Goal: Task Accomplishment & Management: Use online tool/utility

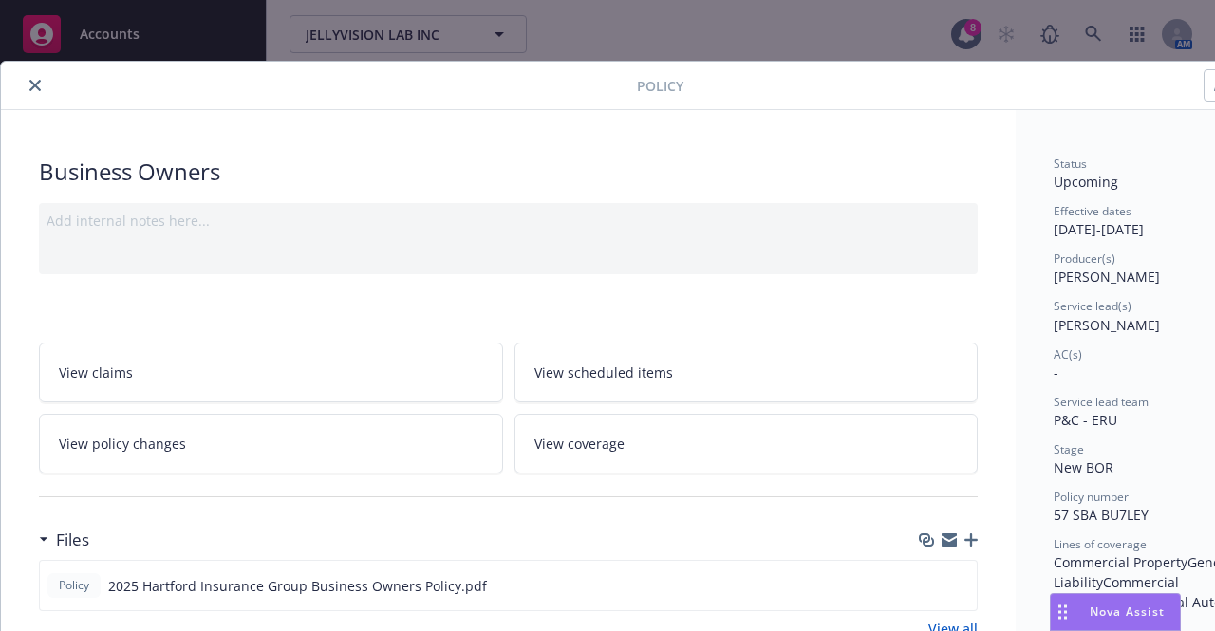
click at [26, 79] on button "close" at bounding box center [35, 85] width 23 height 23
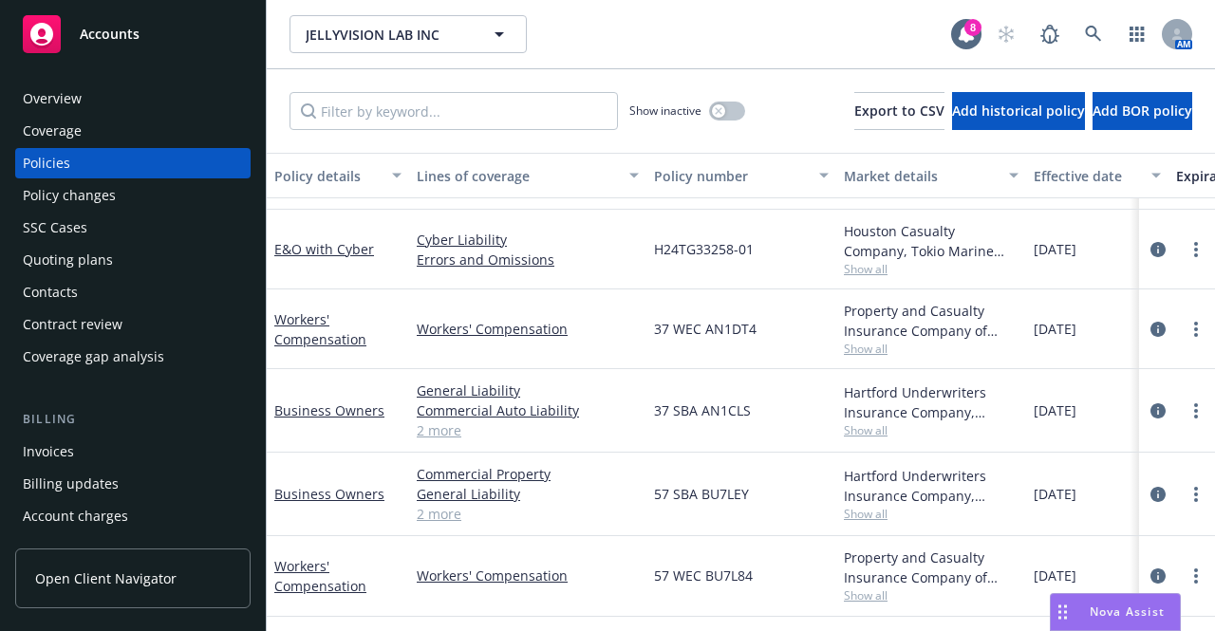
click at [106, 255] on div "Quoting plans" at bounding box center [68, 260] width 90 height 30
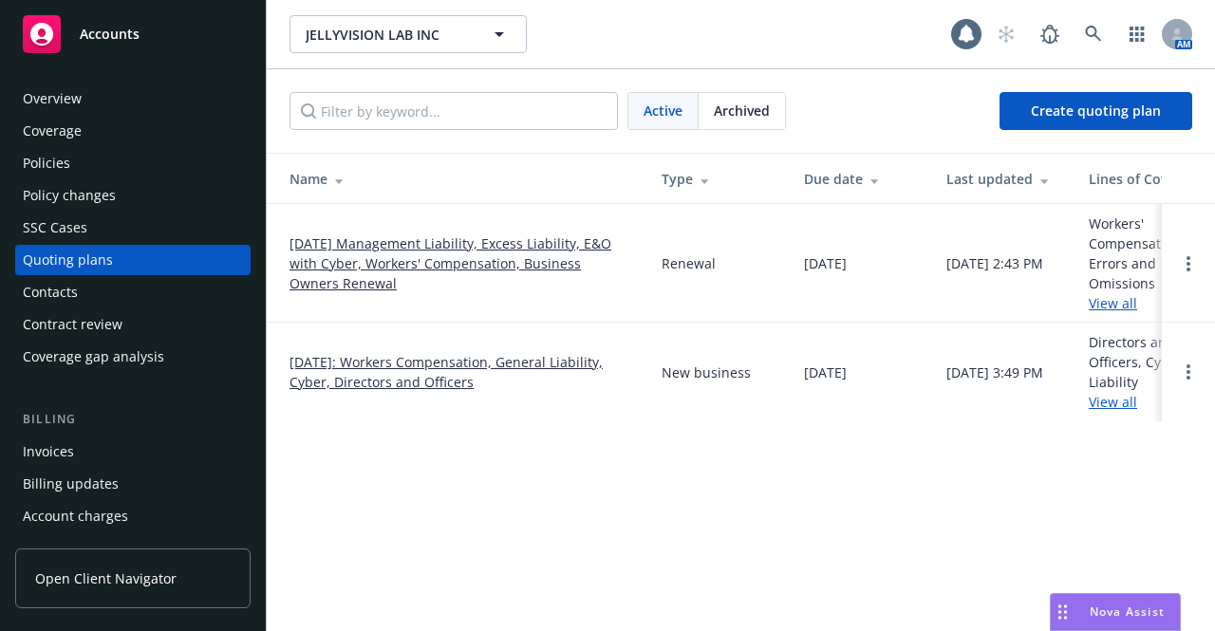
click at [393, 253] on link "[DATE] Management Liability, Excess Liability, E&O with Cyber, Workers' Compens…" at bounding box center [460, 263] width 342 height 60
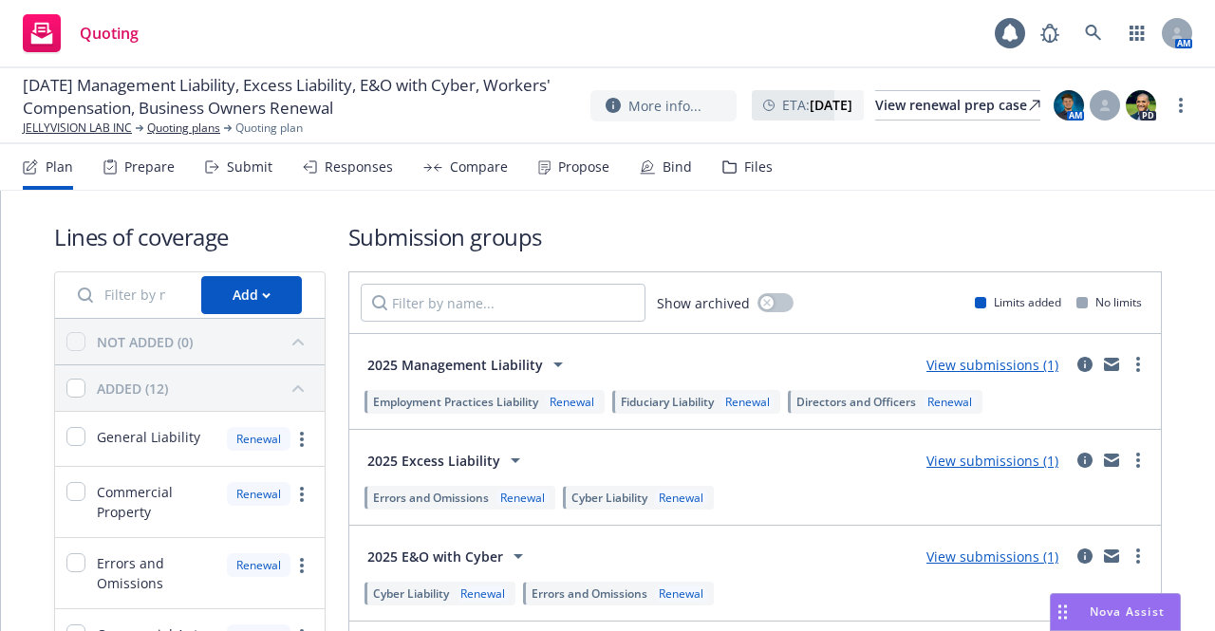
click at [749, 161] on div "Files" at bounding box center [758, 166] width 28 height 15
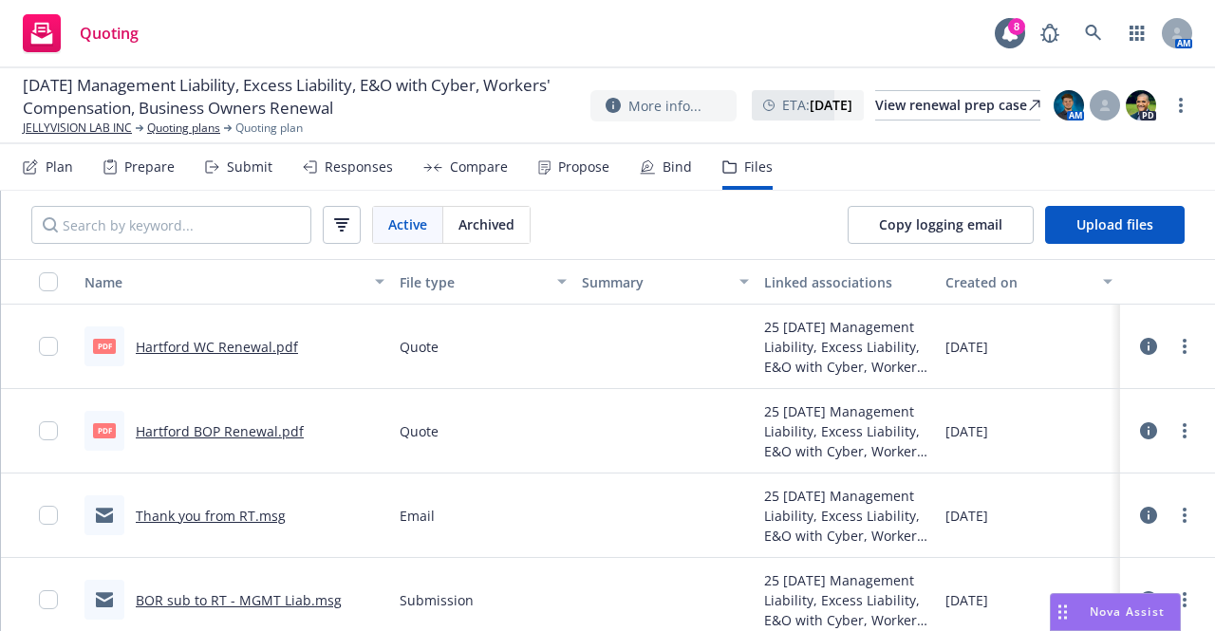
click at [228, 178] on div "Submit" at bounding box center [238, 167] width 67 height 46
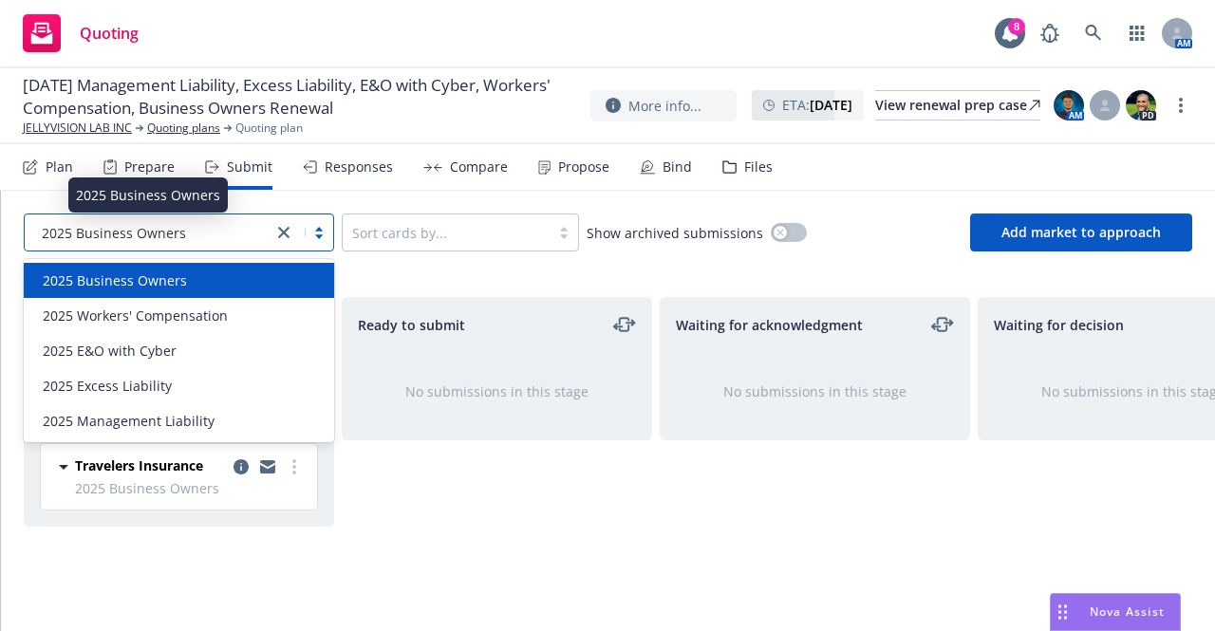
click at [204, 238] on div "2025 Business Owners" at bounding box center [148, 233] width 229 height 20
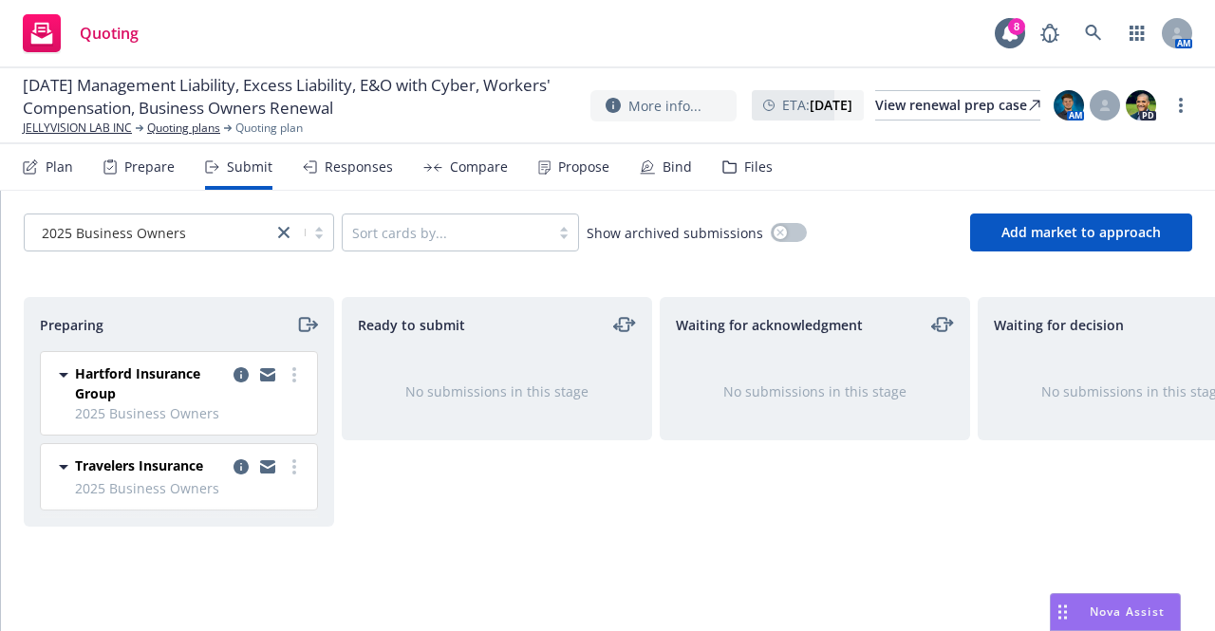
click at [429, 275] on div "Preparing Hartford Insurance Group 2025 Business Owners [DATE] 2:31 PM Traveler…" at bounding box center [608, 448] width 1214 height 349
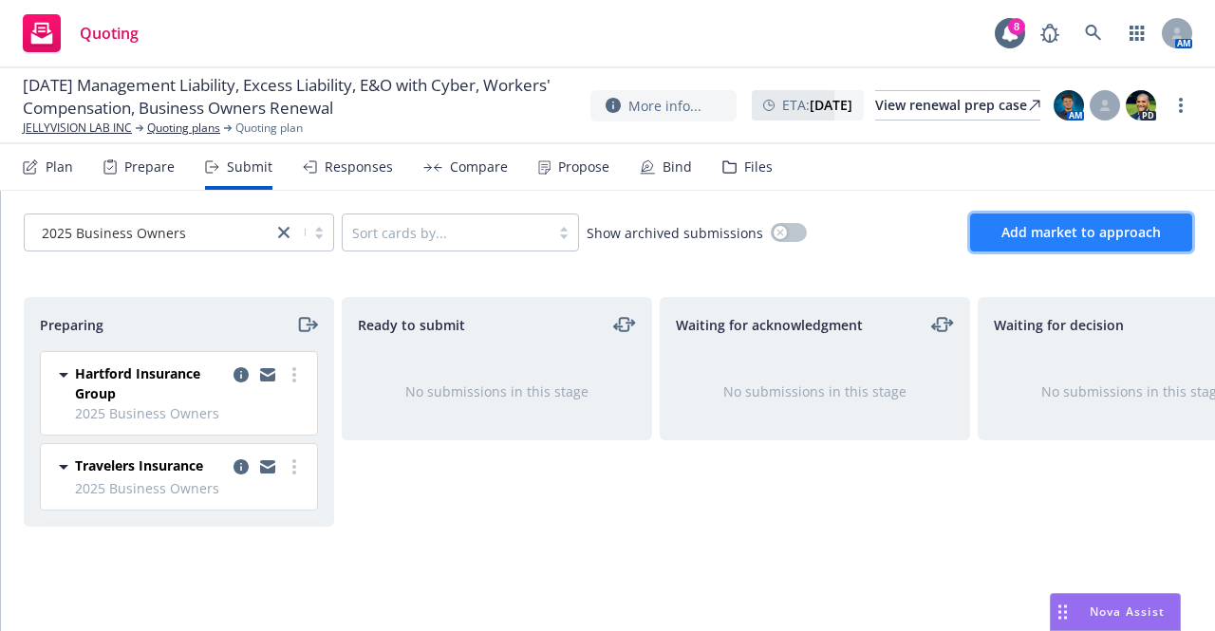
click at [1037, 230] on span "Add market to approach" at bounding box center [1080, 232] width 159 height 18
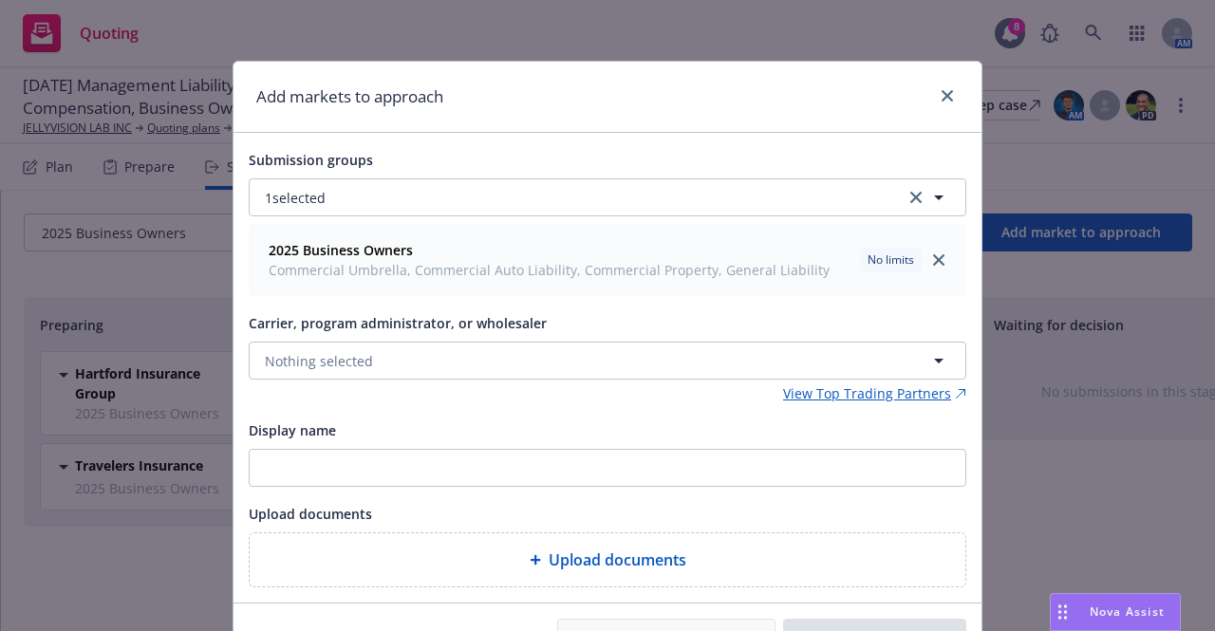
click at [582, 380] on div "Carrier, program administrator, or wholesaler Nothing selected View Top Trading…" at bounding box center [607, 357] width 717 height 92
click at [576, 373] on button "Nothing selected" at bounding box center [607, 361] width 717 height 38
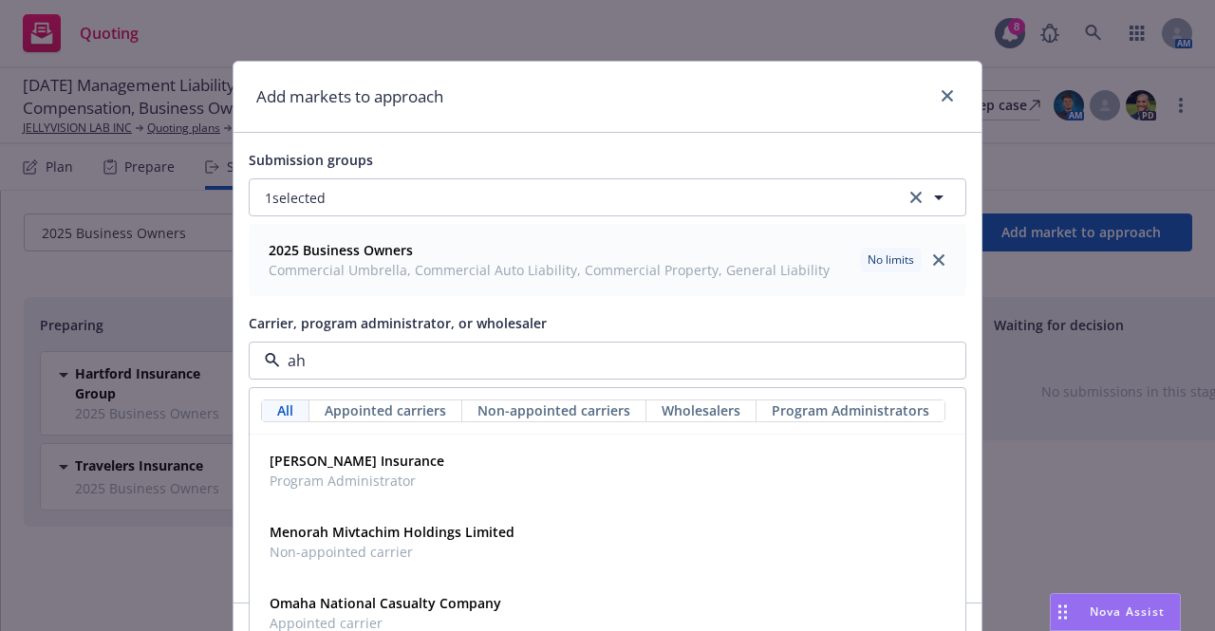
type input "a"
type input "hano"
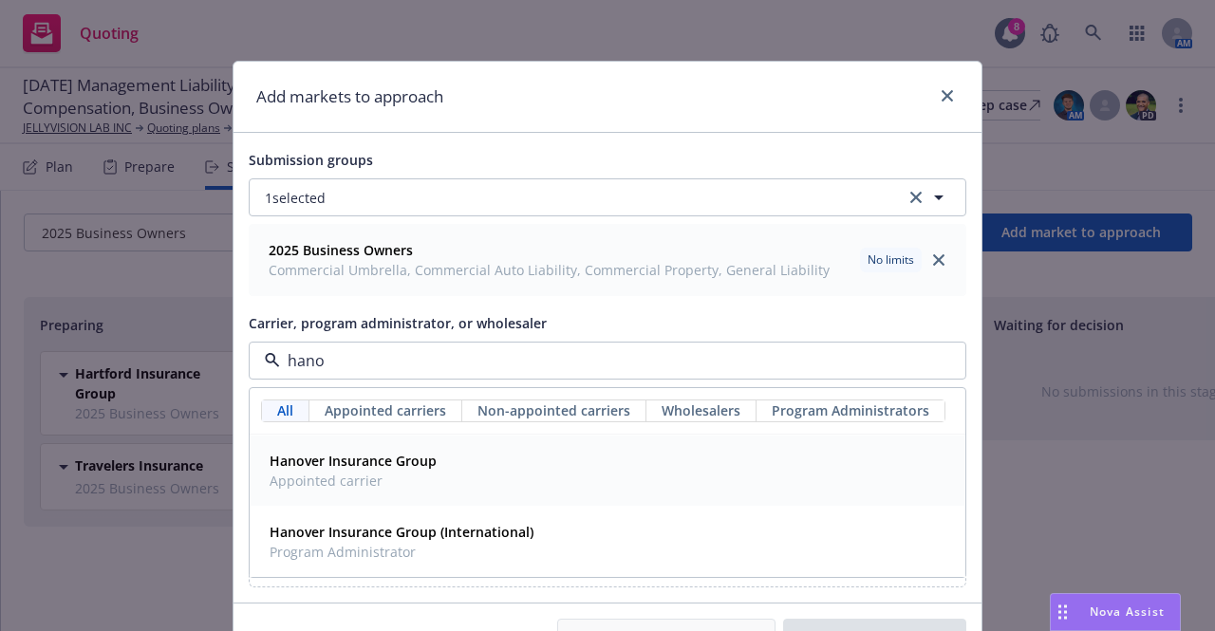
click at [408, 472] on span "Appointed carrier" at bounding box center [352, 481] width 167 height 20
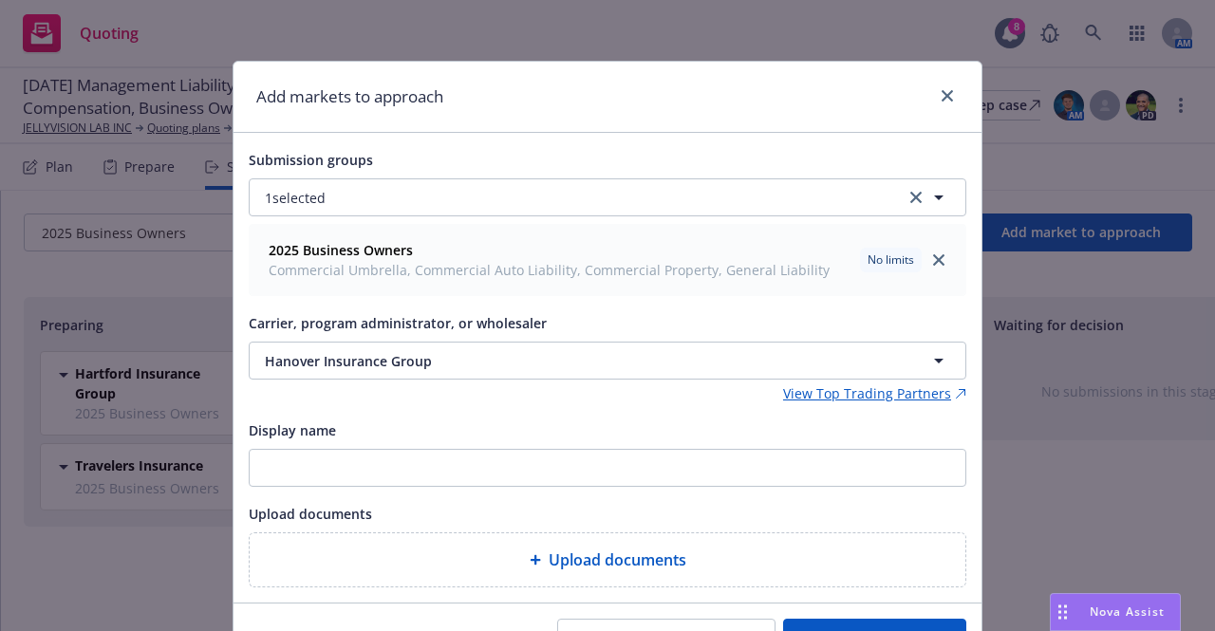
scroll to position [32, 0]
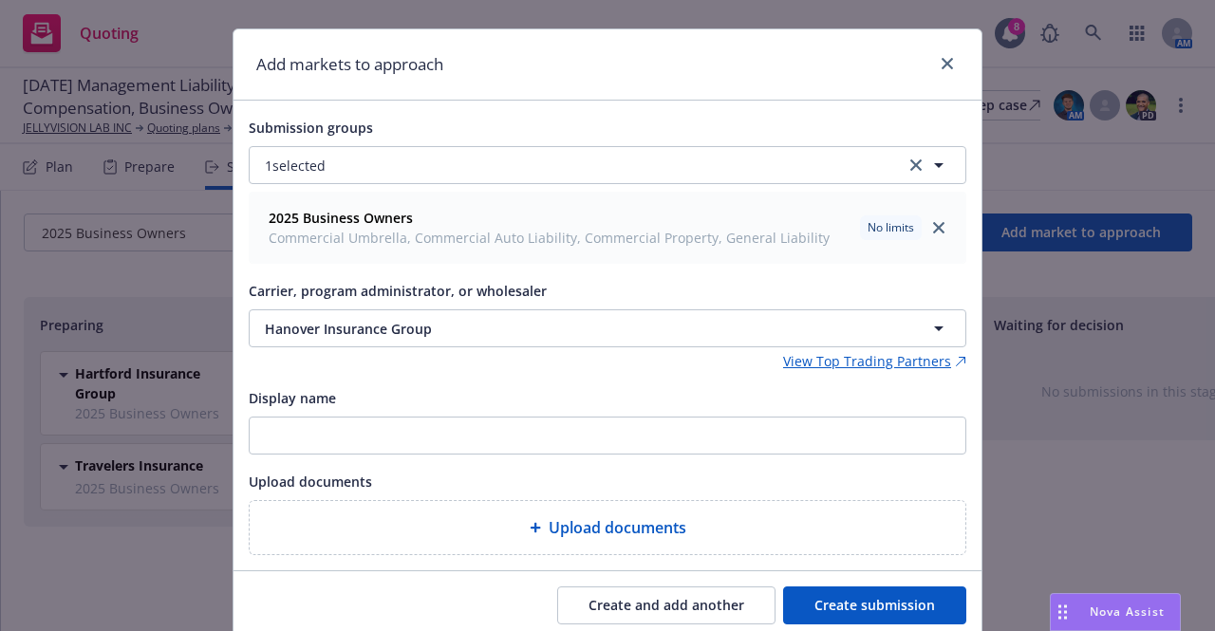
click at [834, 593] on button "Create submission" at bounding box center [874, 605] width 183 height 38
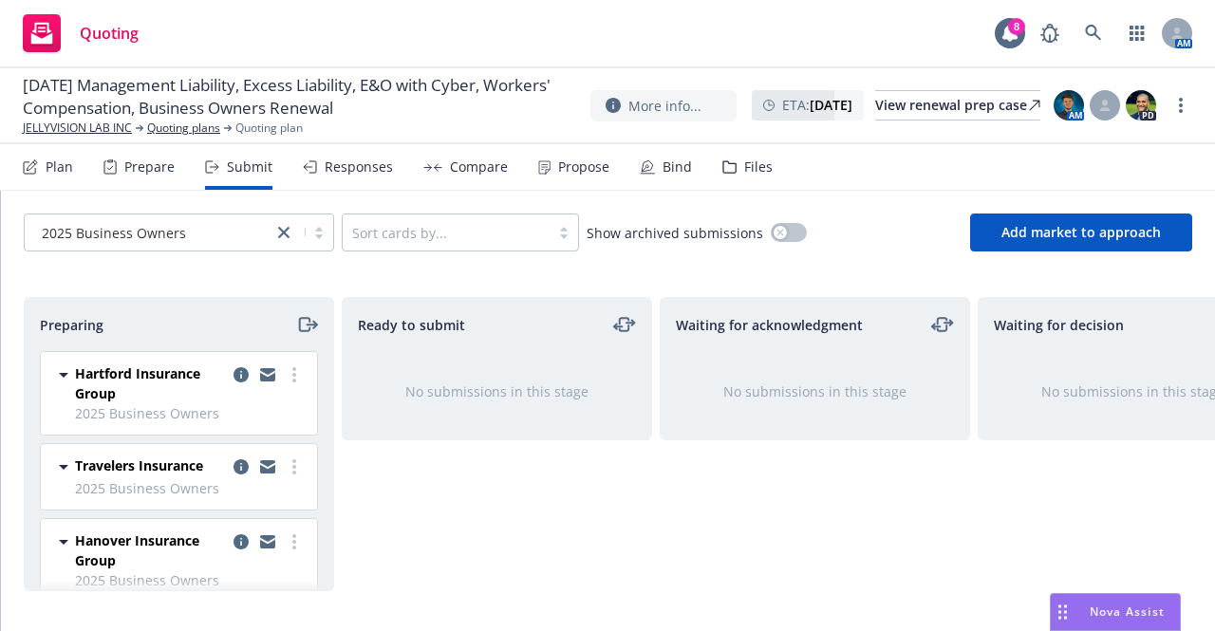
click at [751, 170] on div "Files" at bounding box center [758, 166] width 28 height 15
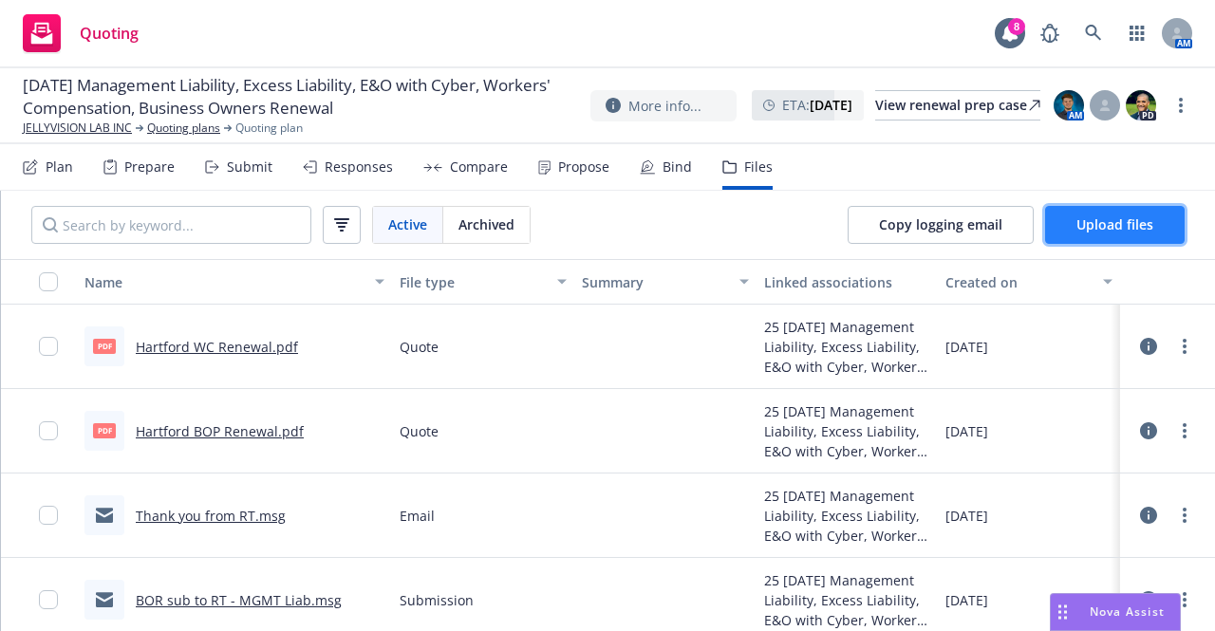
click at [1093, 215] on span "Upload files" at bounding box center [1114, 224] width 77 height 18
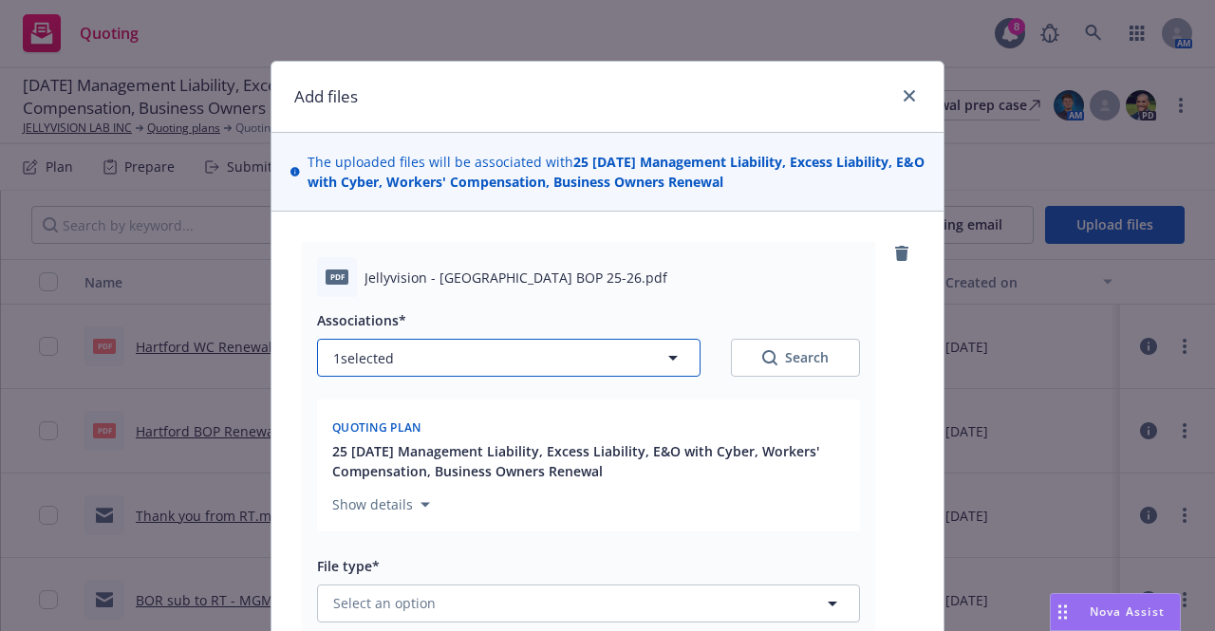
click at [668, 357] on icon "button" at bounding box center [672, 358] width 9 height 5
type textarea "x"
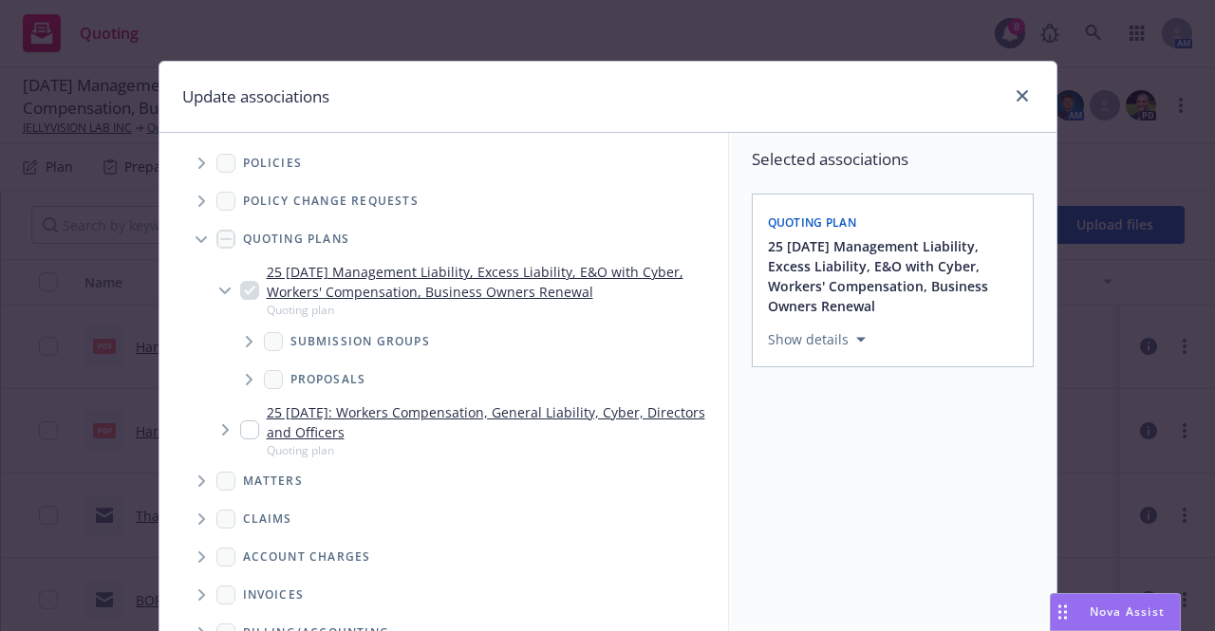
click at [235, 344] on span "Tree Example" at bounding box center [248, 341] width 30 height 30
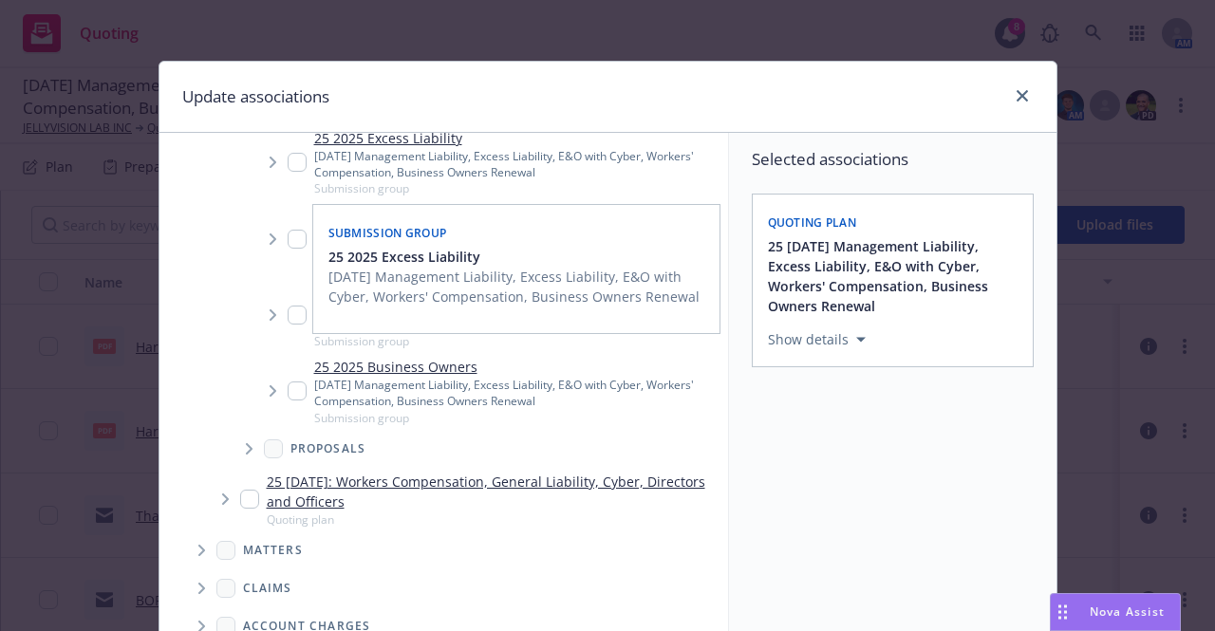
scroll to position [313, 0]
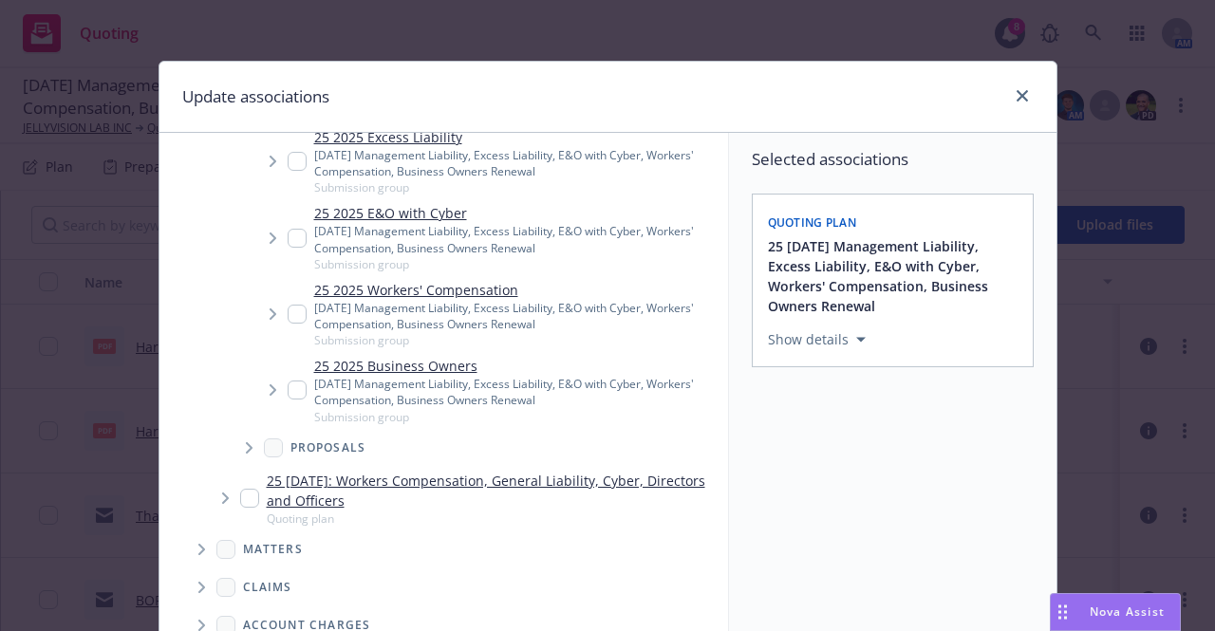
click at [269, 388] on icon "Tree Example" at bounding box center [272, 389] width 7 height 11
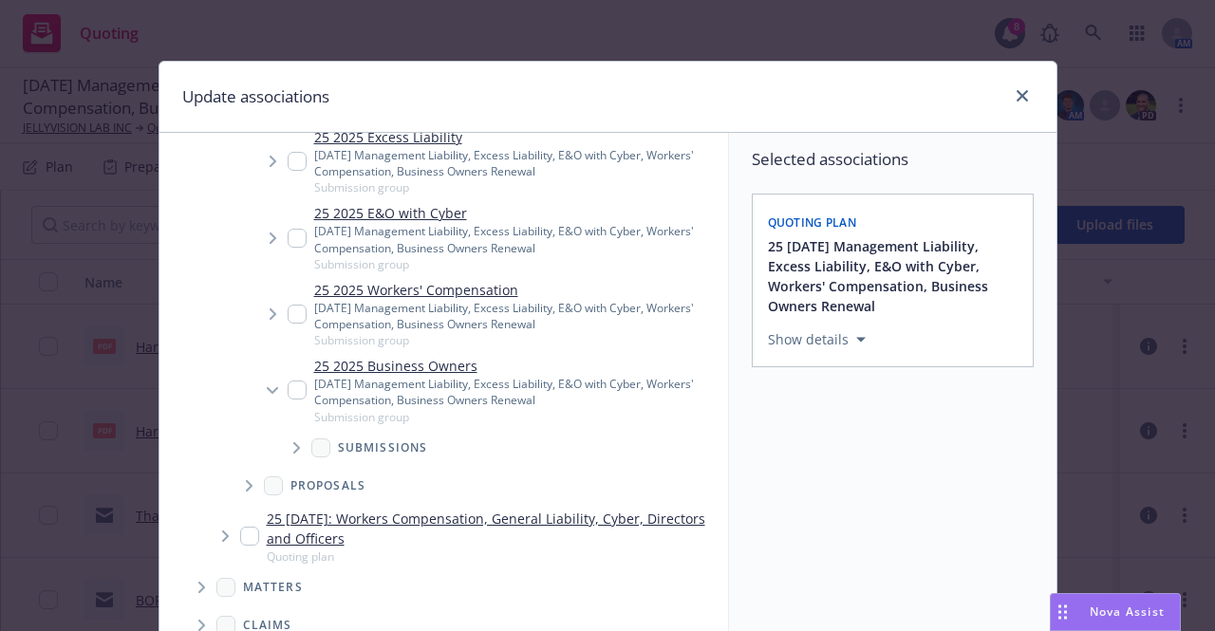
click at [293, 447] on icon "Tree Example" at bounding box center [297, 447] width 8 height 11
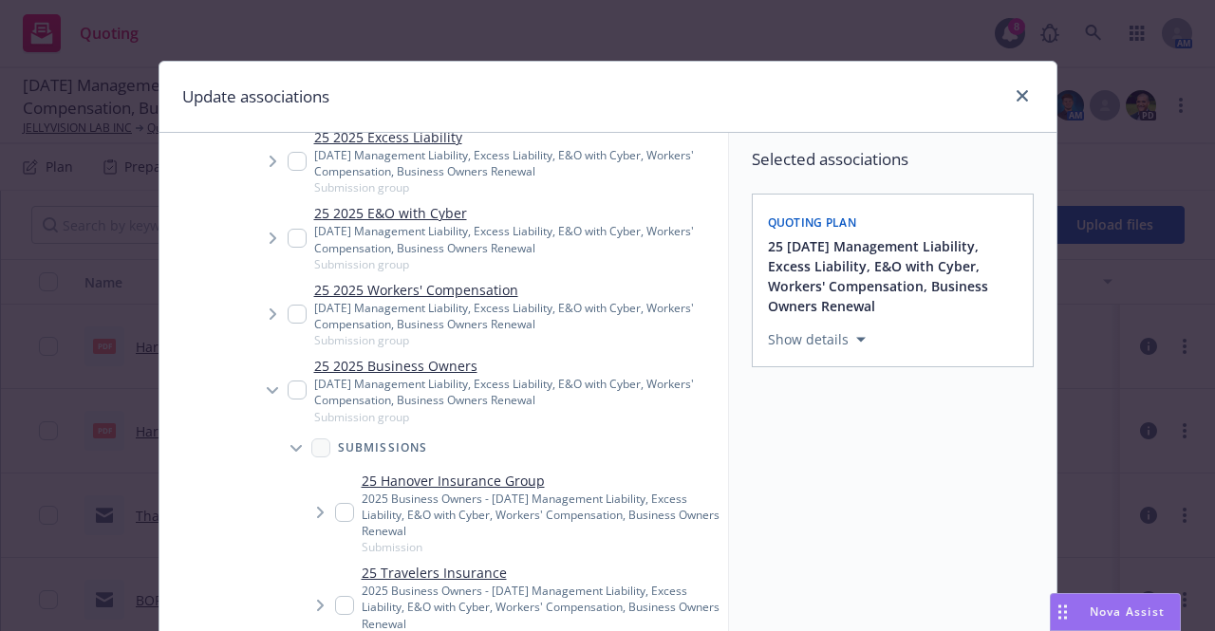
click at [336, 511] on input "Tree Example" at bounding box center [344, 512] width 19 height 19
checkbox input "true"
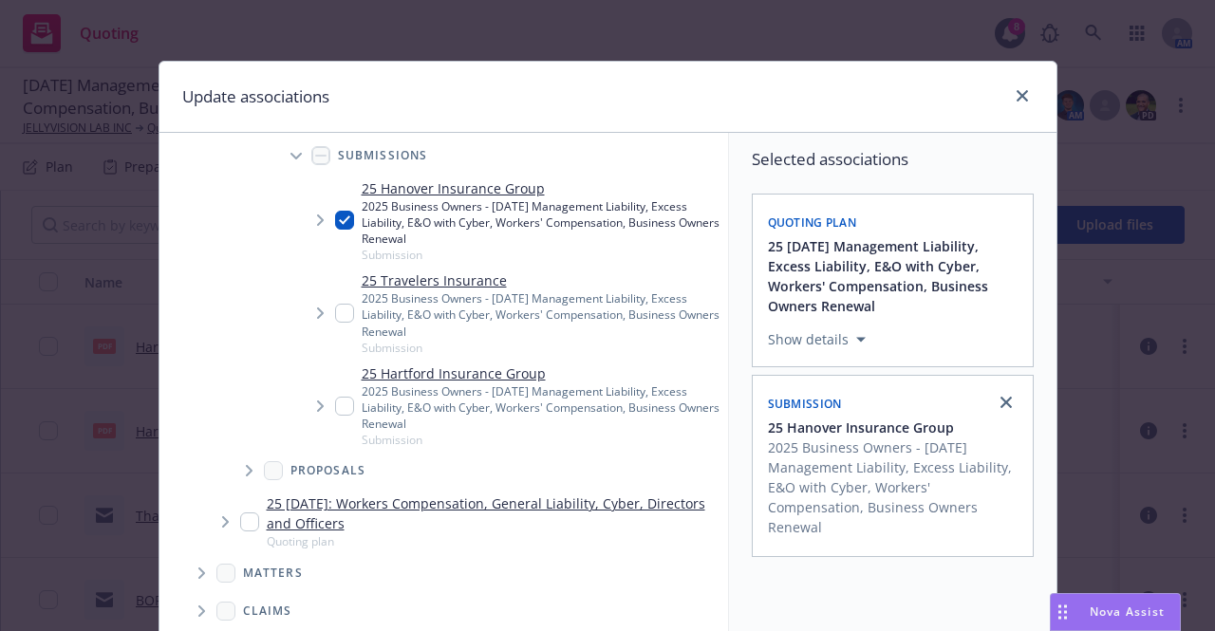
scroll to position [311, 0]
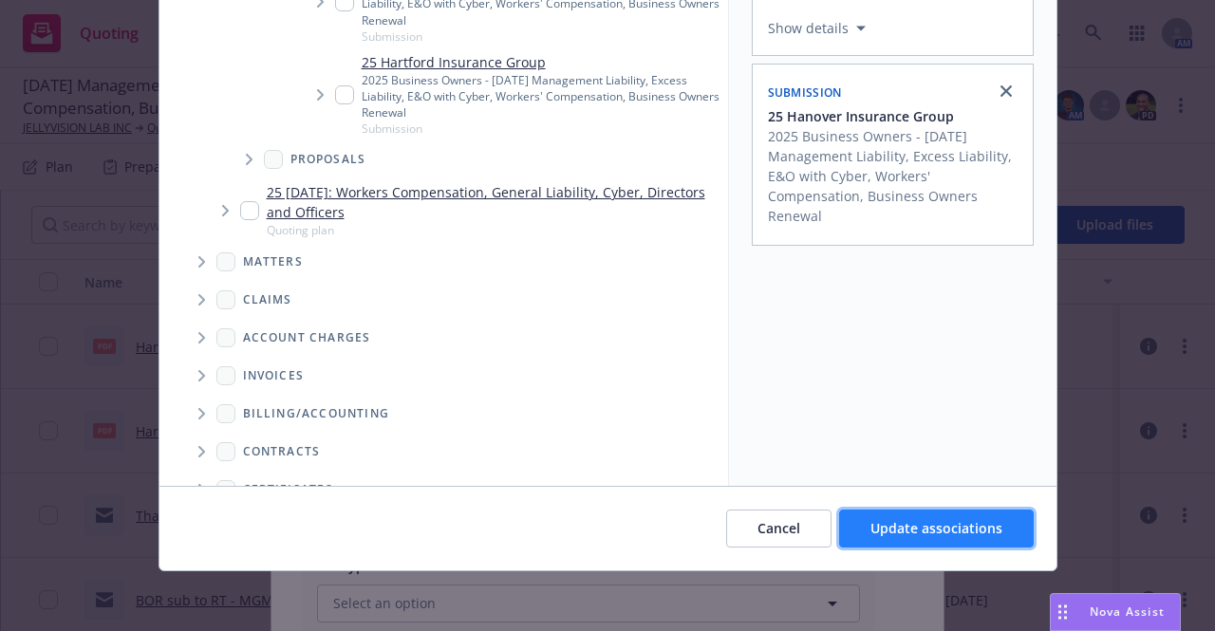
click at [909, 532] on span "Update associations" at bounding box center [936, 528] width 132 height 18
type textarea "x"
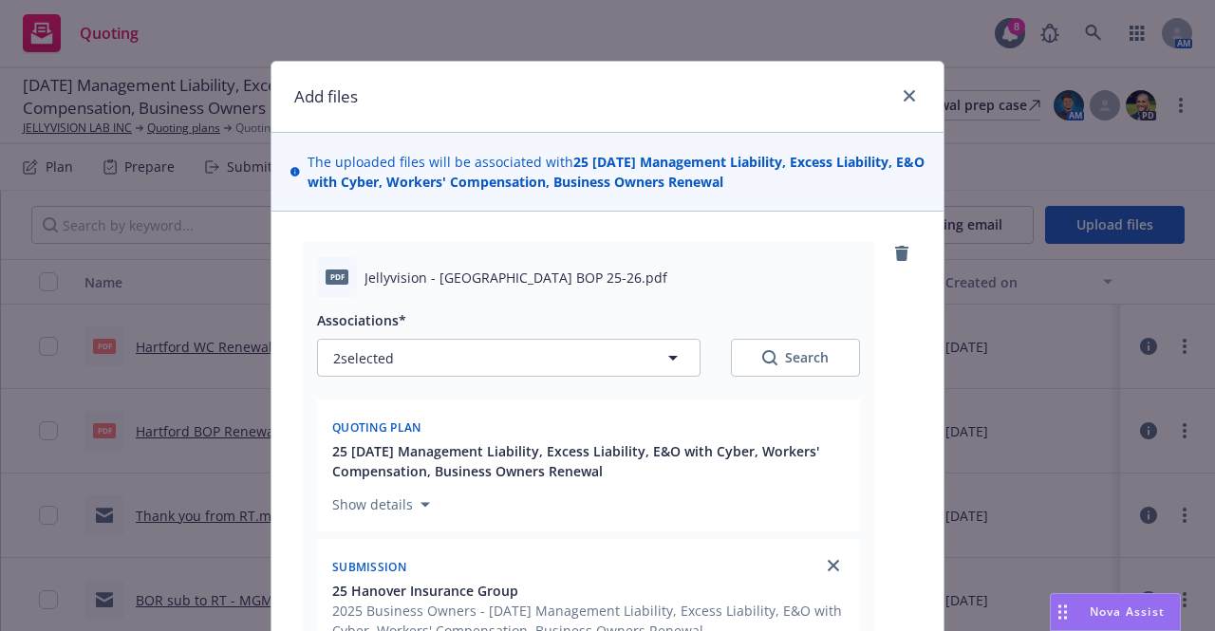
scroll to position [361, 0]
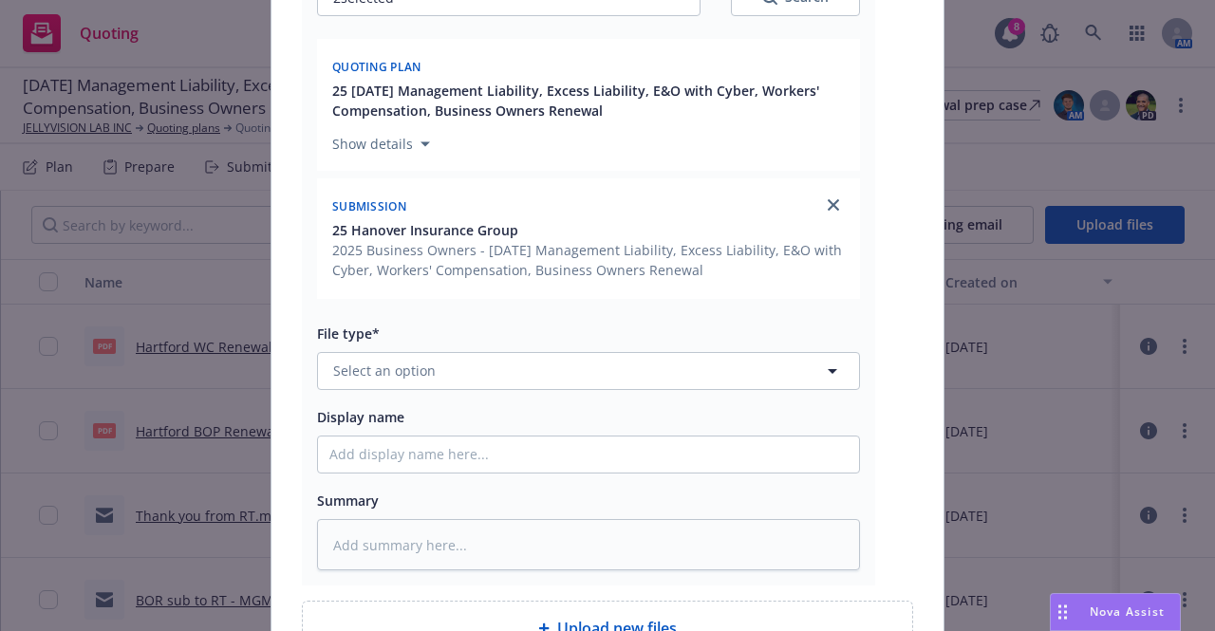
click at [636, 344] on div "File type* Select an option" at bounding box center [588, 356] width 543 height 68
click at [634, 362] on button "Select an option" at bounding box center [588, 371] width 543 height 38
type input "quote"
click at [573, 417] on div "Quote" at bounding box center [588, 424] width 518 height 28
type textarea "x"
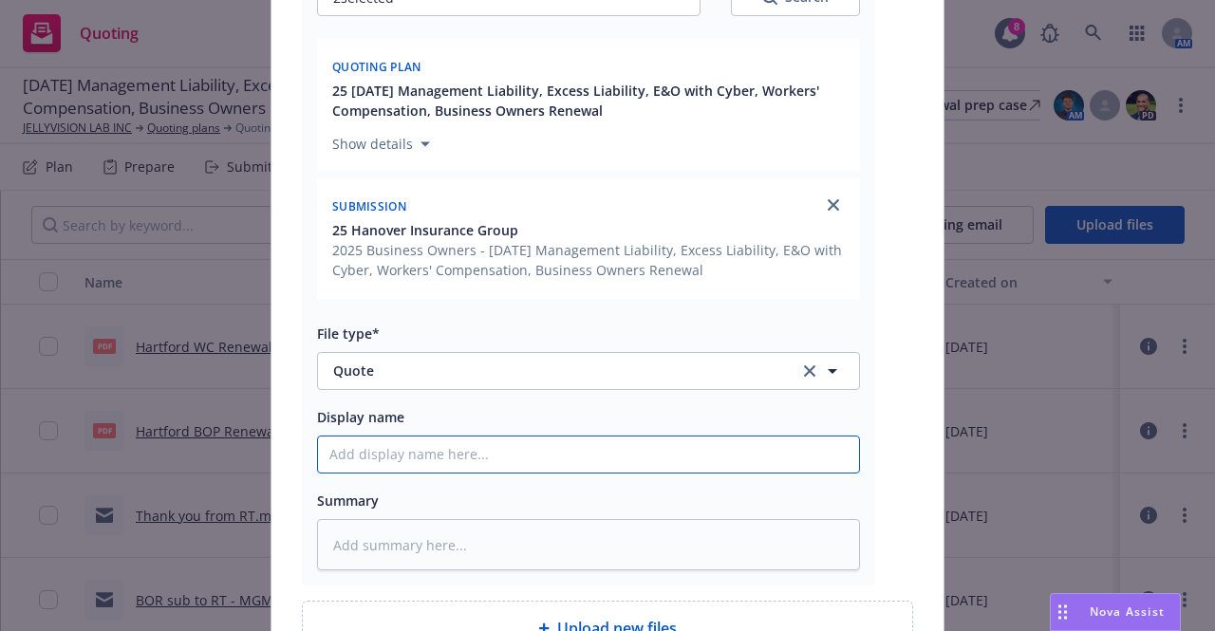
click at [522, 459] on input "Display name" at bounding box center [588, 454] width 541 height 36
type input "Hanover BOP"
type textarea "x"
type input "Hanover BOP"
type textarea "x"
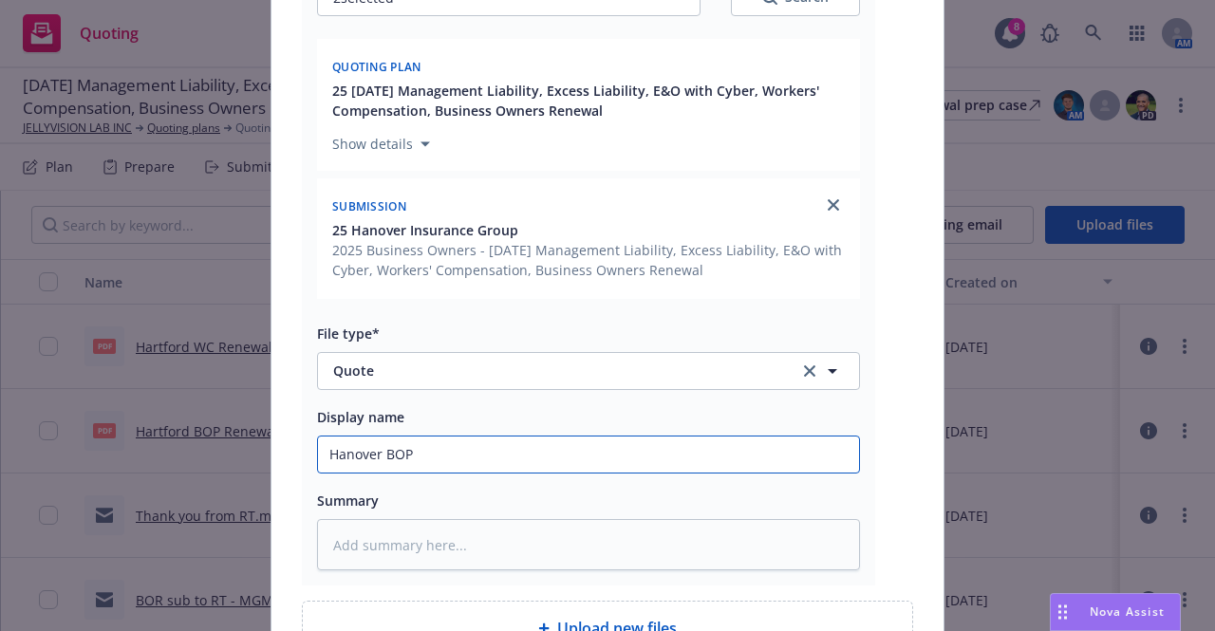
type input "Hanover BOP -"
type textarea "x"
type input "Hanover BOP -"
type textarea "x"
type input "Hanover BOP - Su"
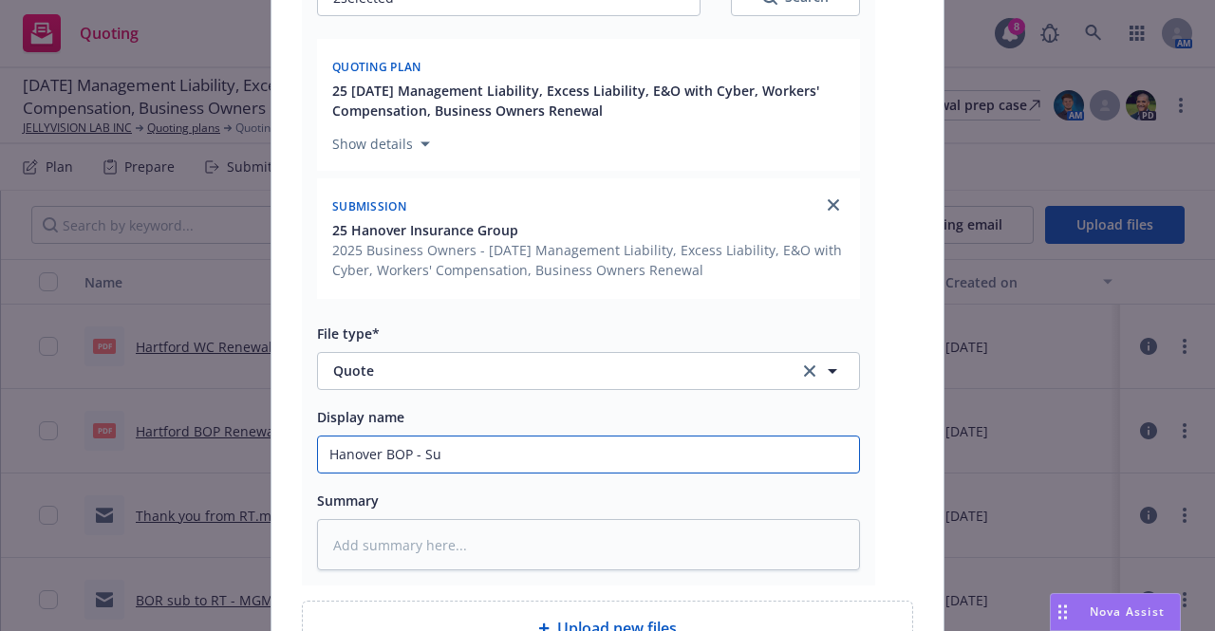
type textarea "x"
type input "Hanover BOP - Sub"
type textarea "x"
type input "Hanover BOP - Su"
type textarea "x"
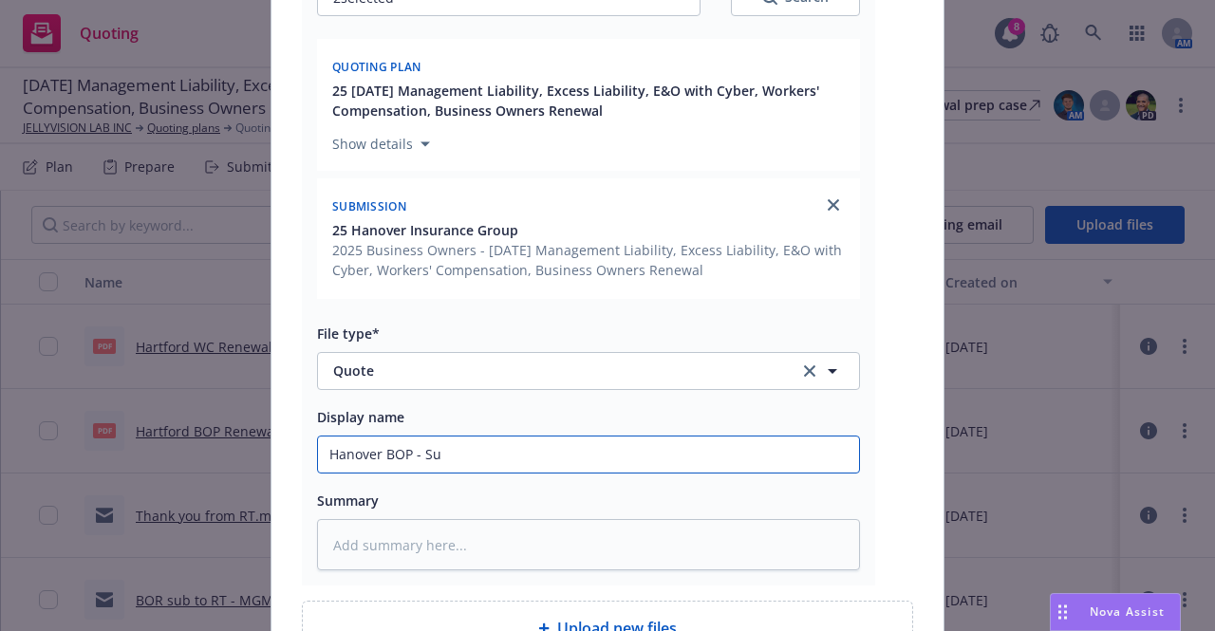
type input "Hanover BOP - S"
type textarea "x"
type input "Hanover BOP -"
type textarea "x"
type input "Hanover BOP - R"
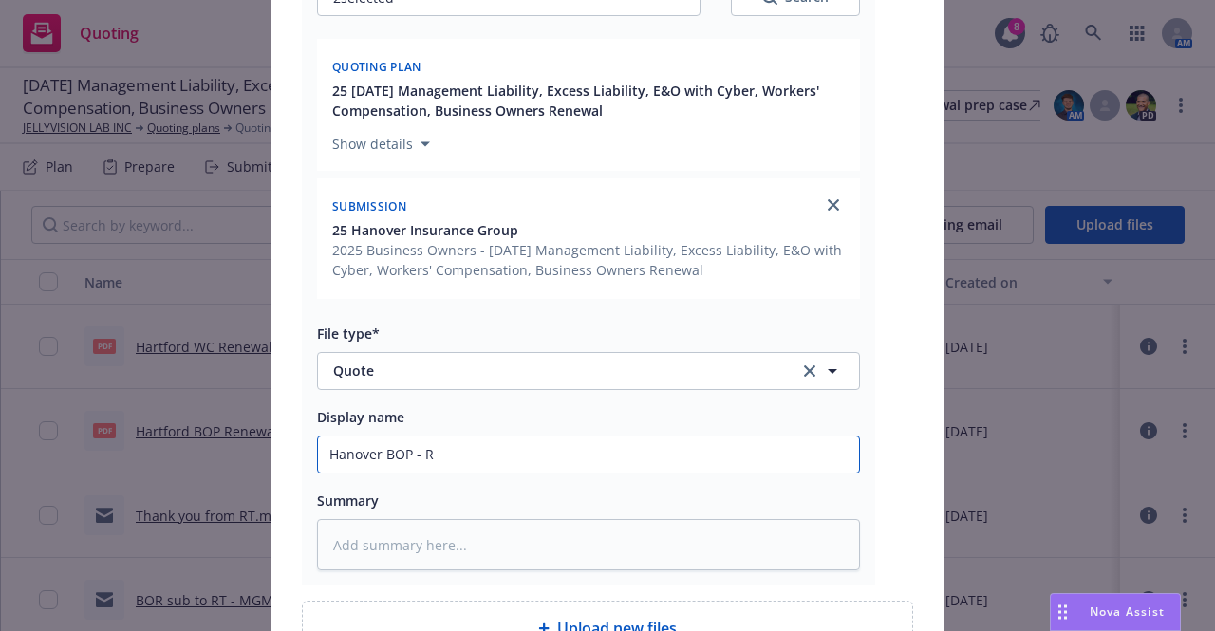
type textarea "x"
type input "Hanover BOP - RE"
type textarea "x"
type input "Hanover BOP - R"
type textarea "x"
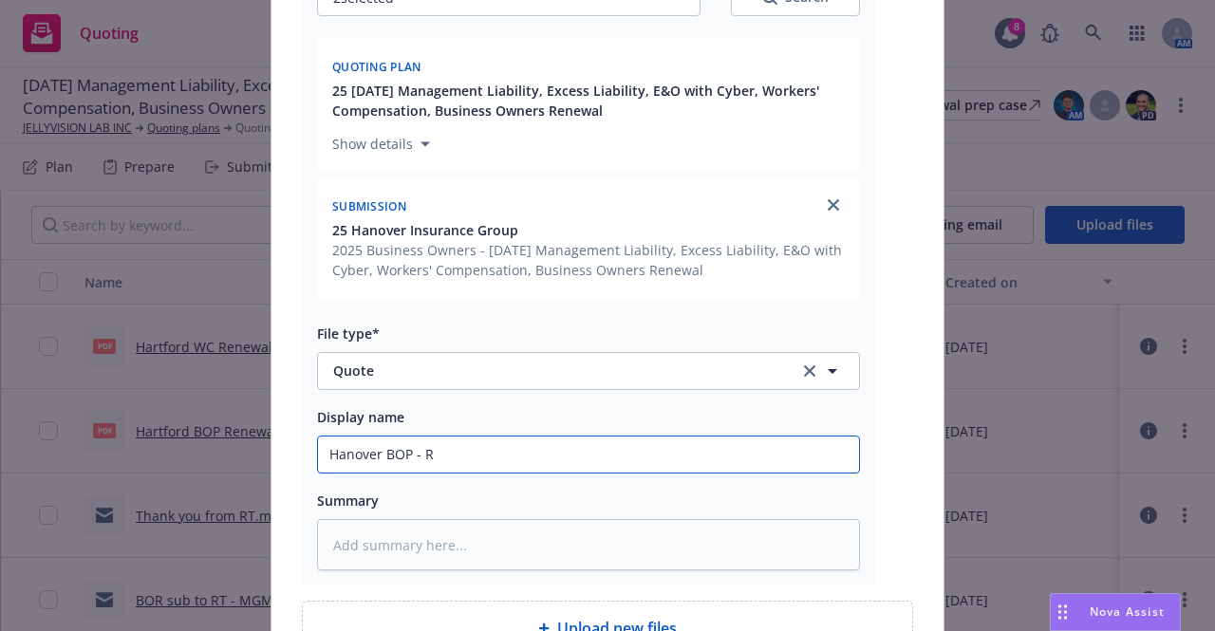
type input "Hanover BOP - Rf"
type textarea "x"
type input "Hanover BOP - Rfe"
type textarea "x"
type input "Hanover BOP - Rfer"
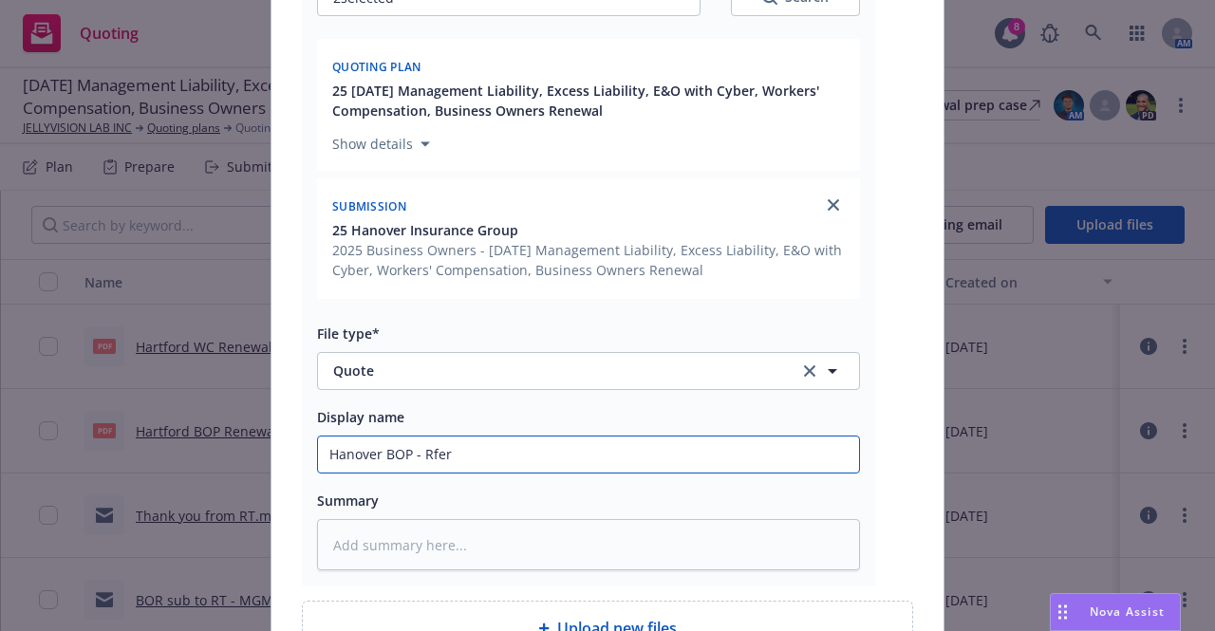
type textarea "x"
type input "Hanover BOP - Rfe"
type textarea "x"
type input "Hanover BOP - Rf"
type textarea "x"
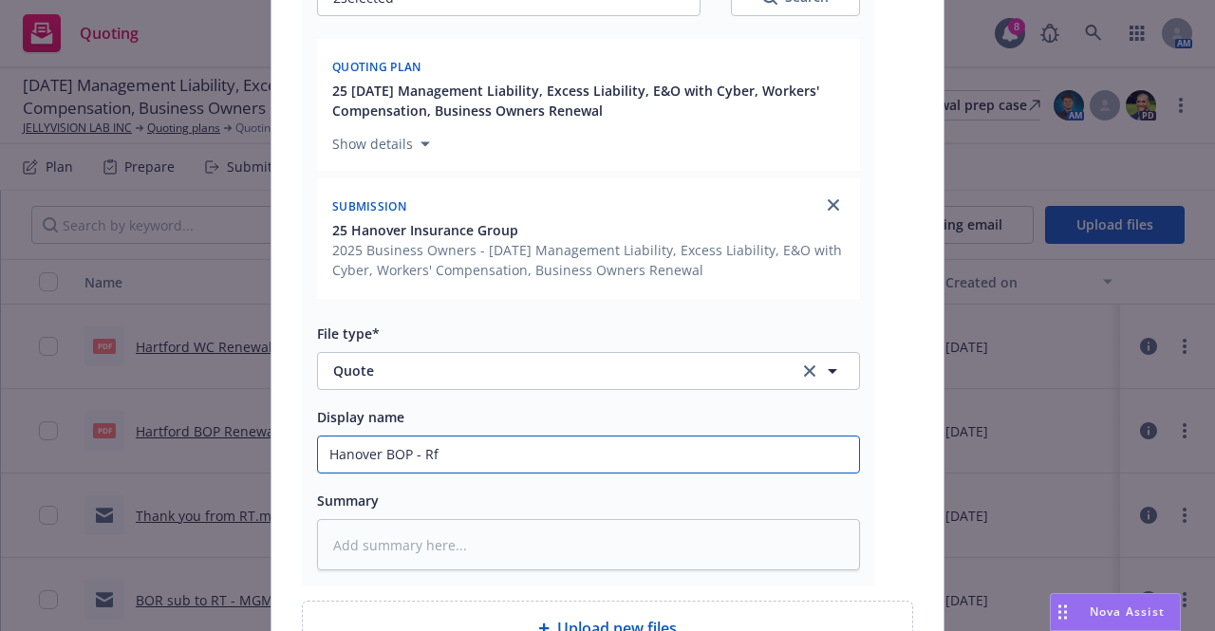
type input "Hanover BOP - R"
type textarea "x"
type input "Hanover BOP - Re"
type textarea "x"
type input "Hanover BOP - Rer"
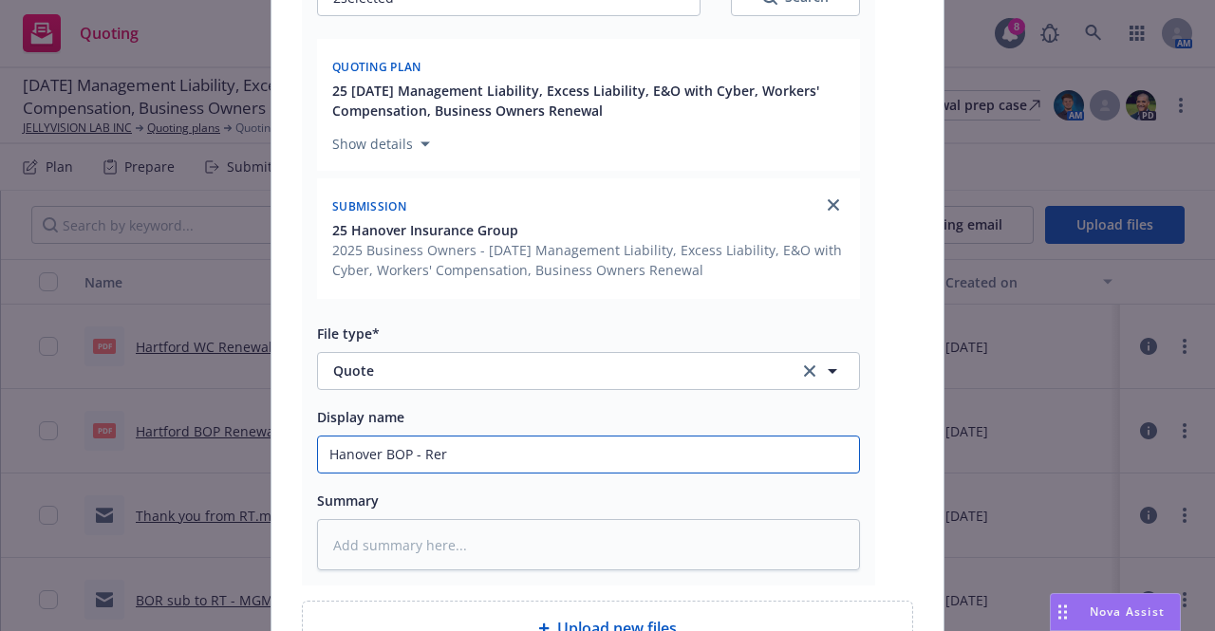
type textarea "x"
type input "Hanover BOP - Rerr"
type textarea "x"
type input "Hanover BOP - Rerre"
type textarea "x"
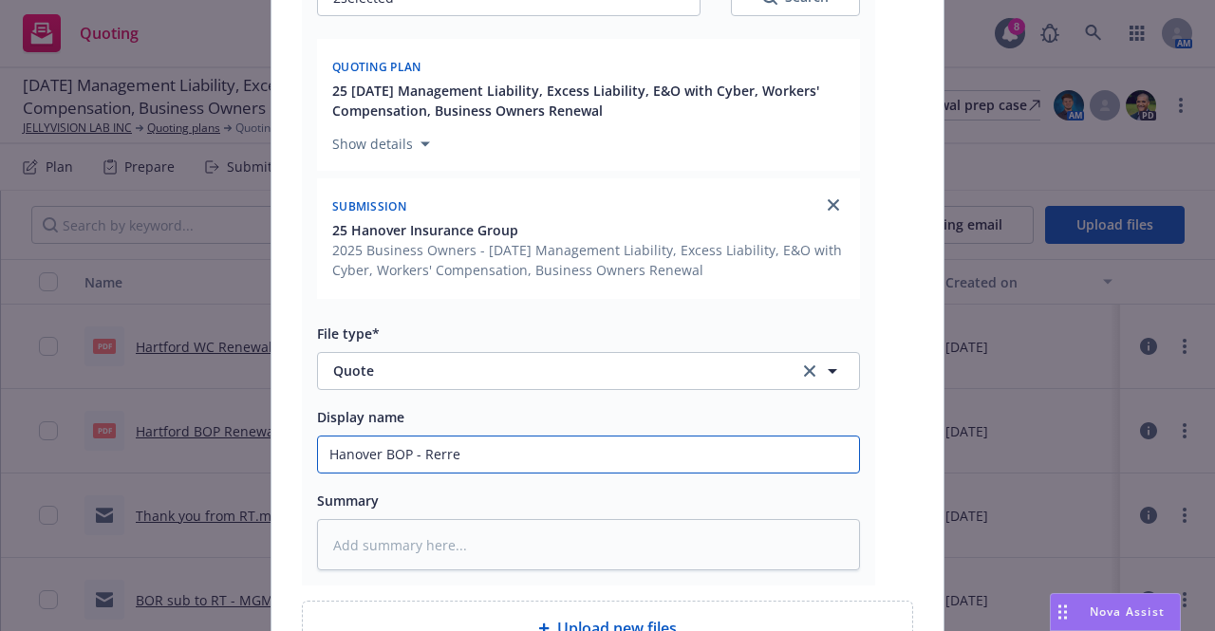
type input "Hanover BOP - Rerr"
type textarea "x"
type input "Hanover BOP - Rer"
type textarea "x"
type input "Hanover BOP - Re"
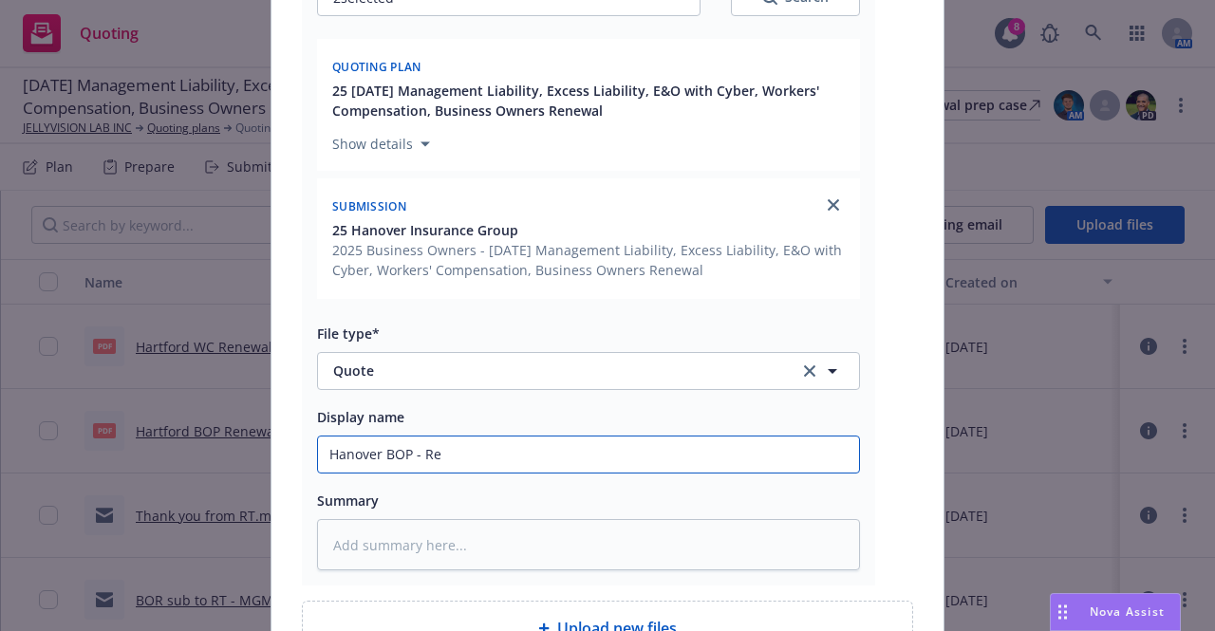
type textarea "x"
type input "Hanover BOP - Ref"
type textarea "x"
type input "Hanover BOP - Refe"
type textarea "x"
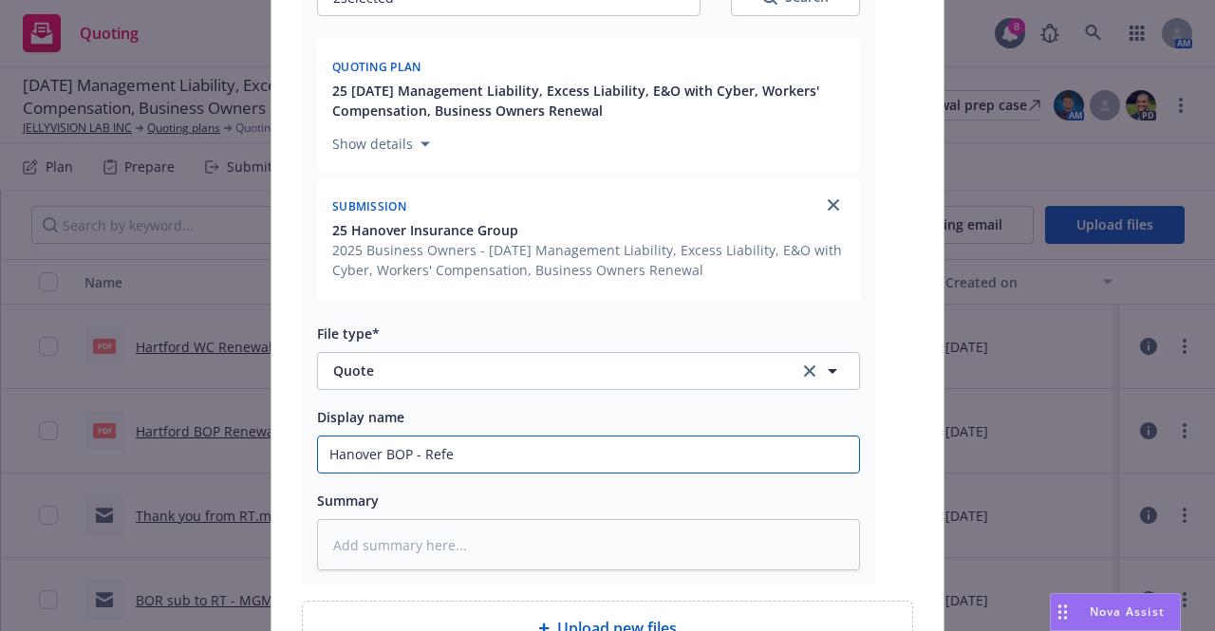
type input "Hanover BOP - Refer"
type textarea "x"
type input "Hanover BOP - Referr"
type textarea "x"
type input "Hanover BOP - Referre"
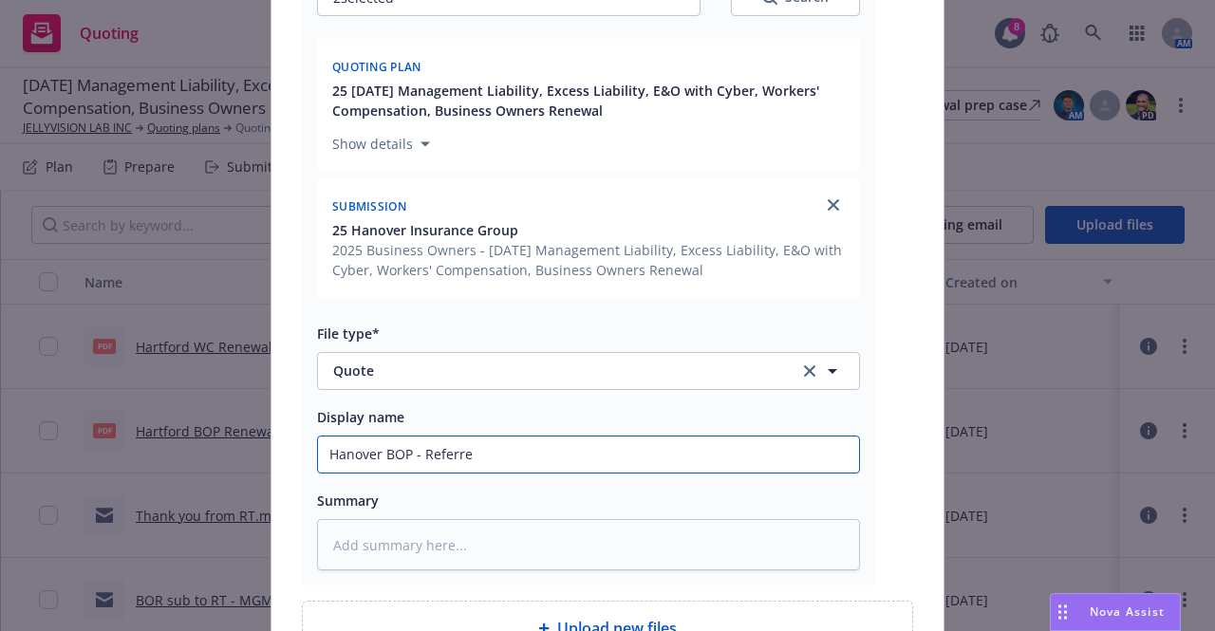
type textarea "x"
type input "Hanover BOP - Referred"
type textarea "x"
type input "Hanover BOP - Referred to"
type textarea "x"
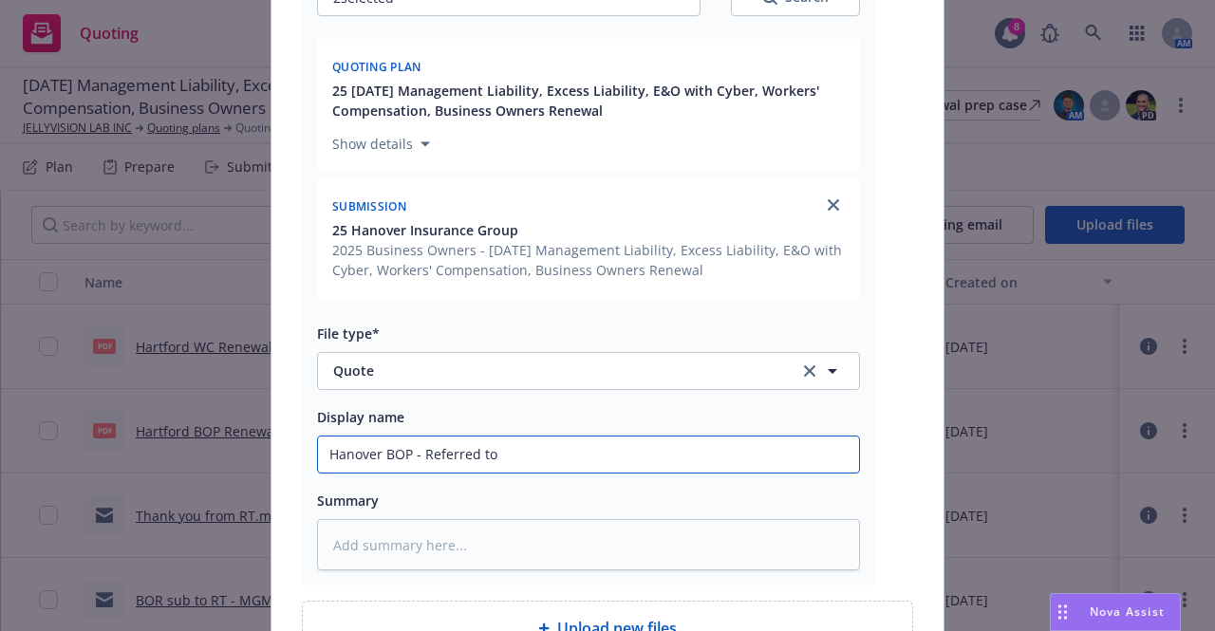
type input "Hanover BOP - Referred to"
type textarea "x"
type input "Hanover BOP - Referred to u"
type textarea "x"
type input "Hanover BOP - Referred to u/"
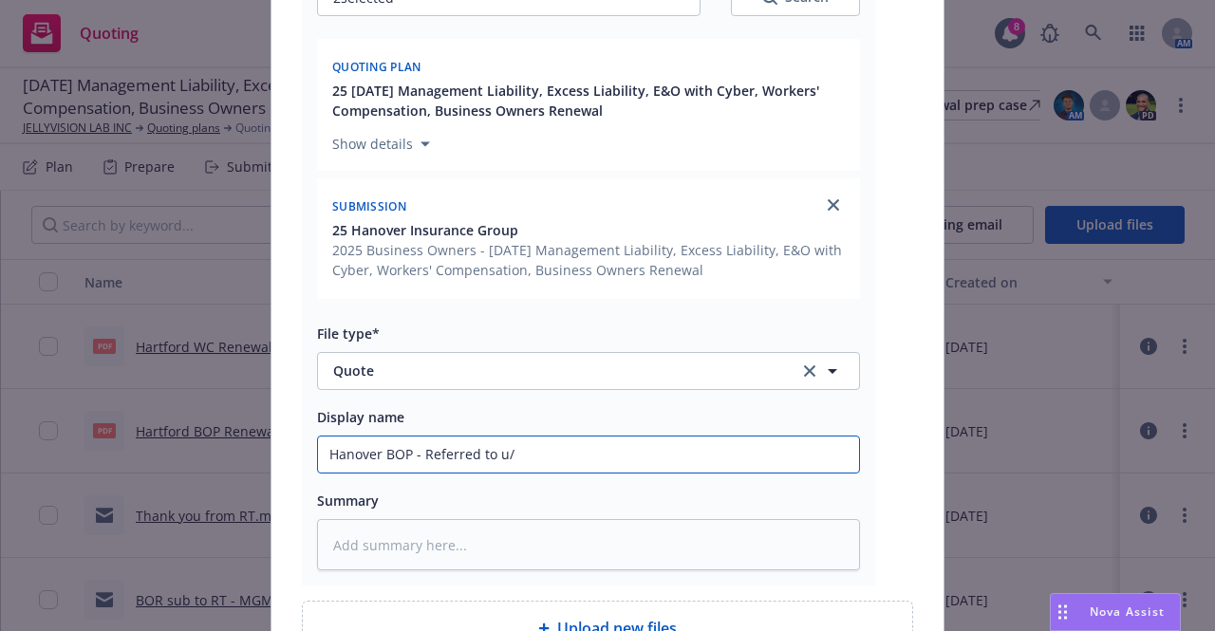
type textarea "x"
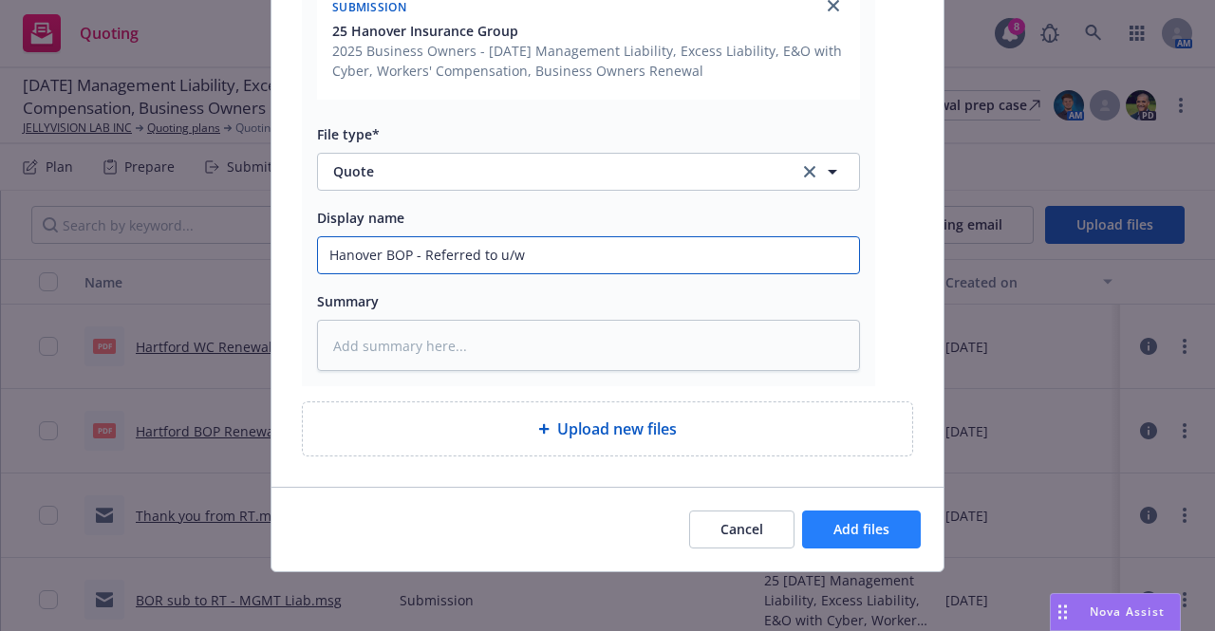
type input "Hanover BOP - Referred to u/w"
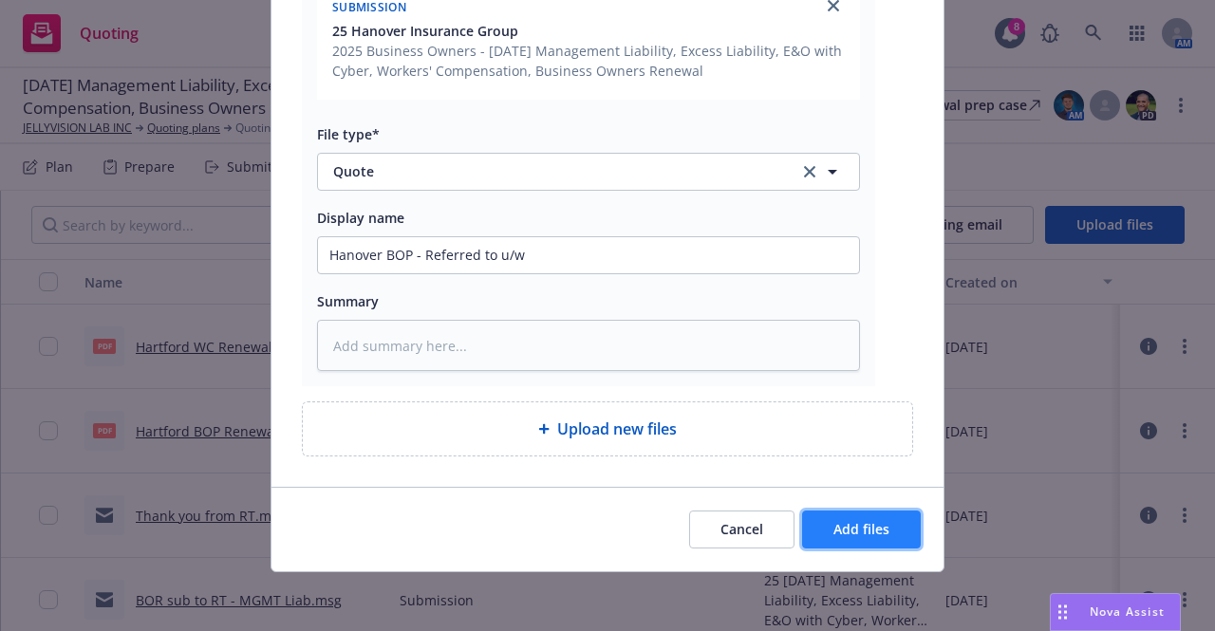
click at [867, 530] on span "Add files" at bounding box center [861, 529] width 56 height 18
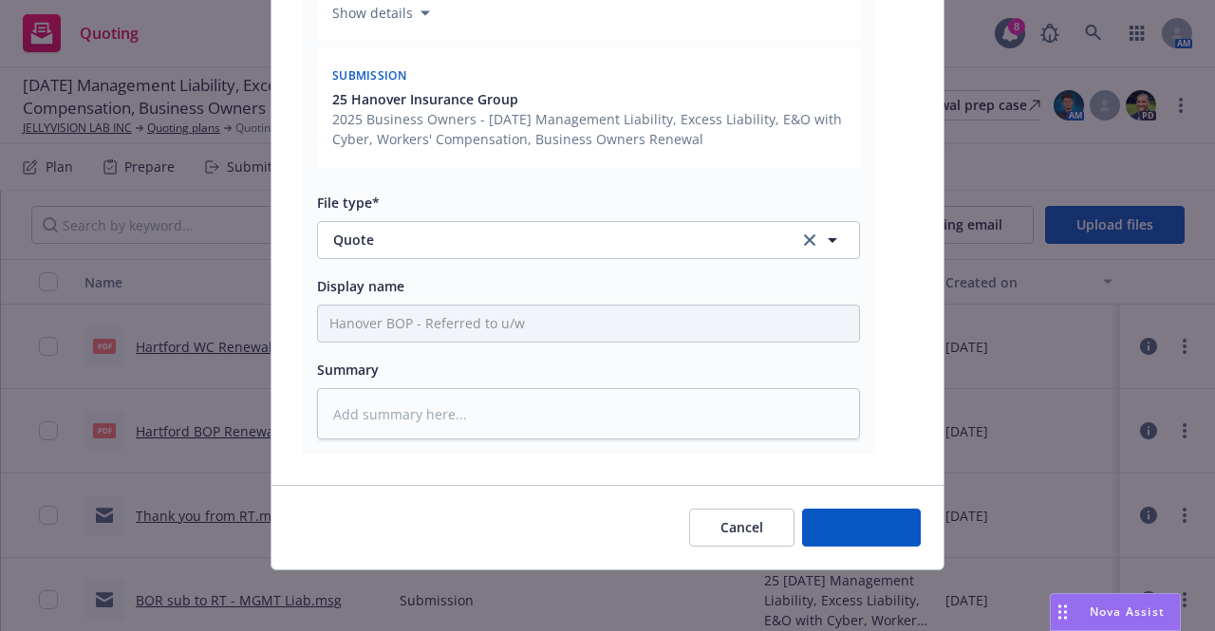
scroll to position [490, 0]
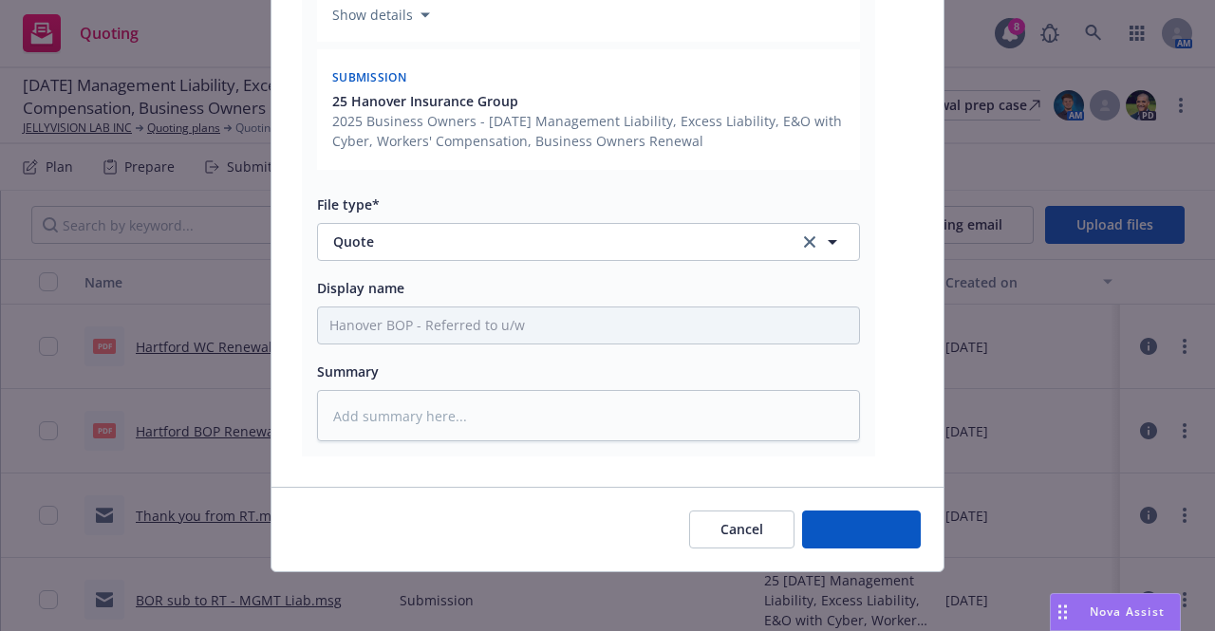
type textarea "x"
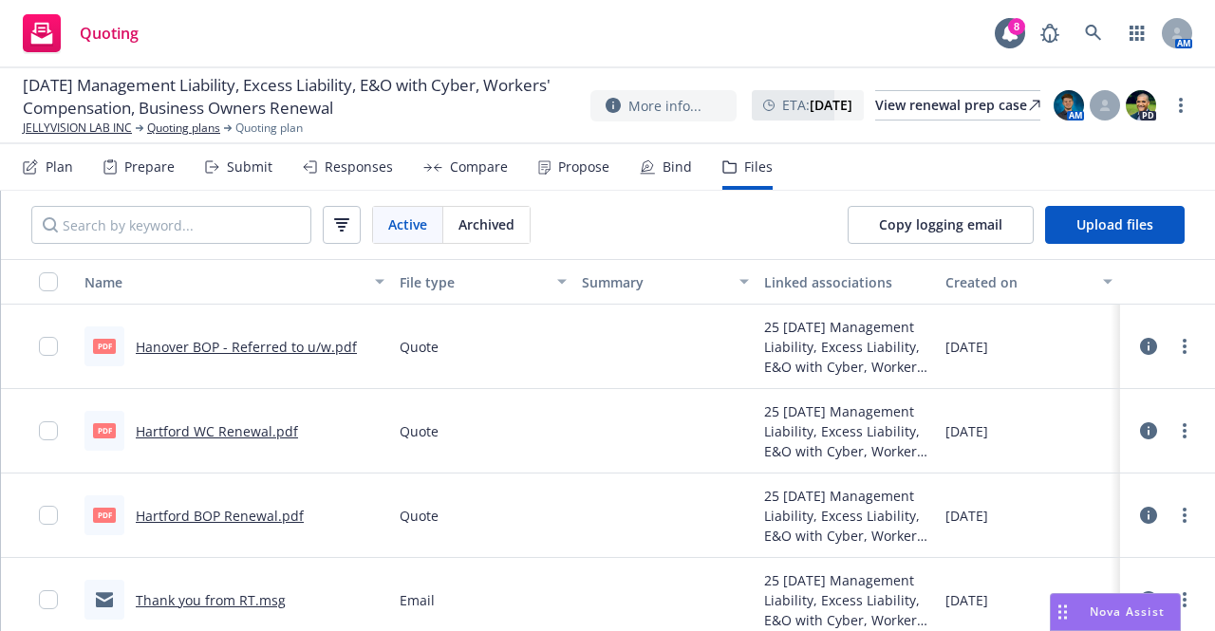
click at [203, 519] on link "Hartford BOP Renewal.pdf" at bounding box center [220, 516] width 168 height 18
click at [222, 431] on link "Hartford WC Renewal.pdf" at bounding box center [217, 431] width 162 height 18
click at [227, 164] on div "Submit" at bounding box center [250, 166] width 46 height 15
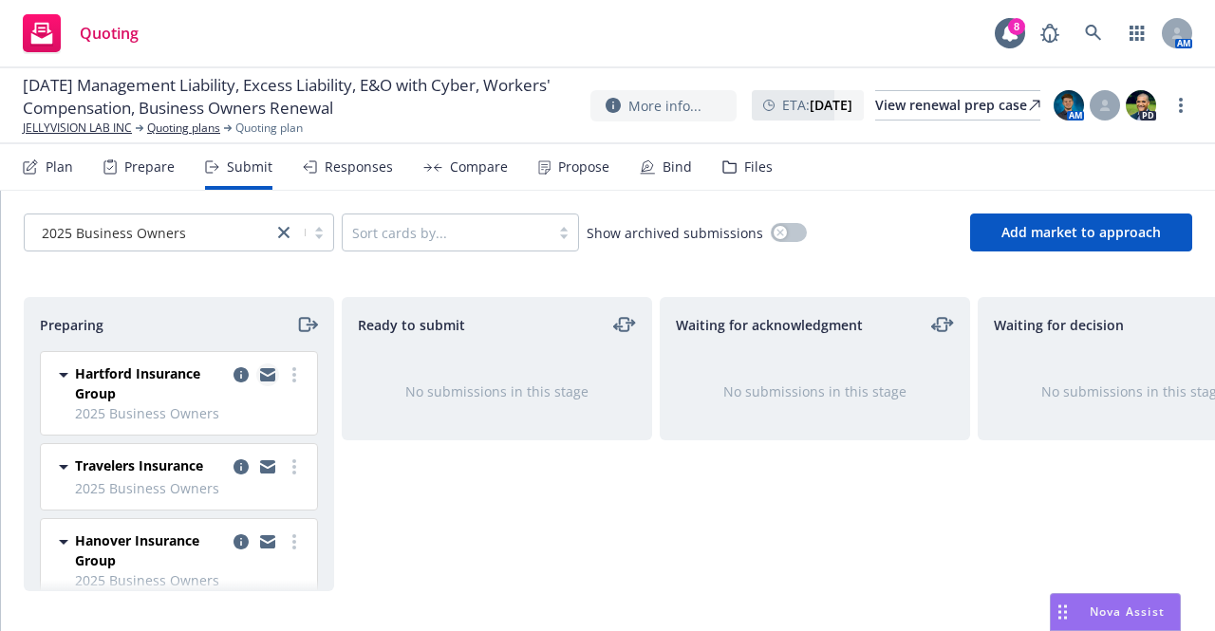
click at [260, 373] on icon "copy logging email" at bounding box center [267, 374] width 15 height 13
click at [1085, 28] on icon at bounding box center [1093, 33] width 16 height 16
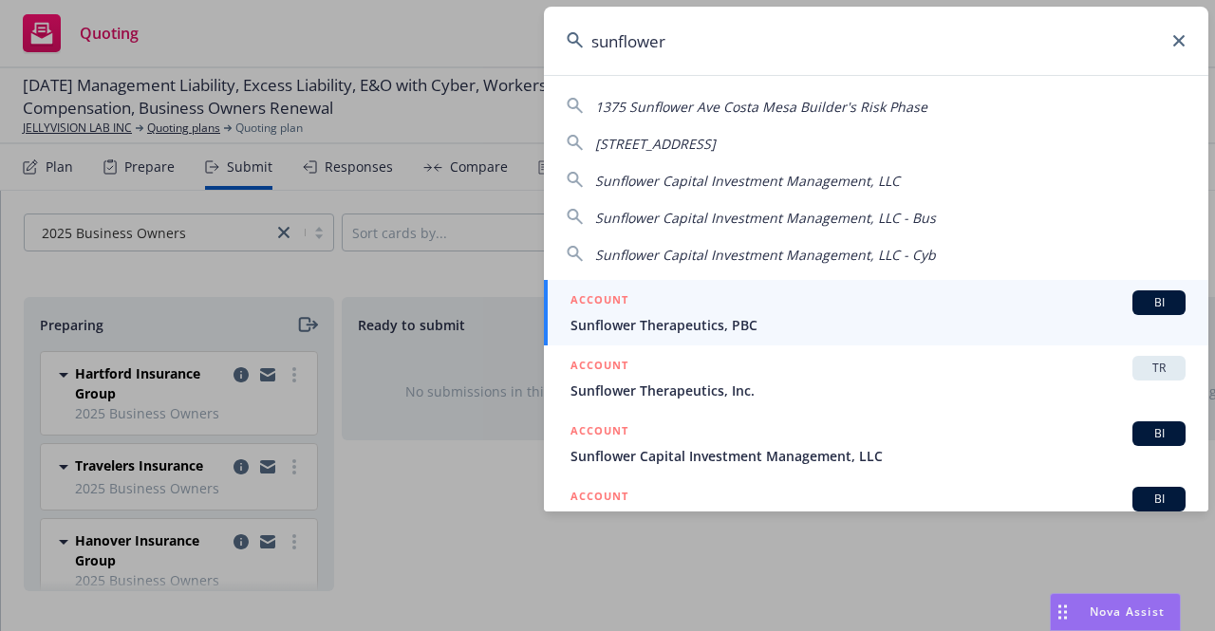
type input "sunflower"
click at [833, 313] on div "ACCOUNT BI" at bounding box center [877, 302] width 615 height 25
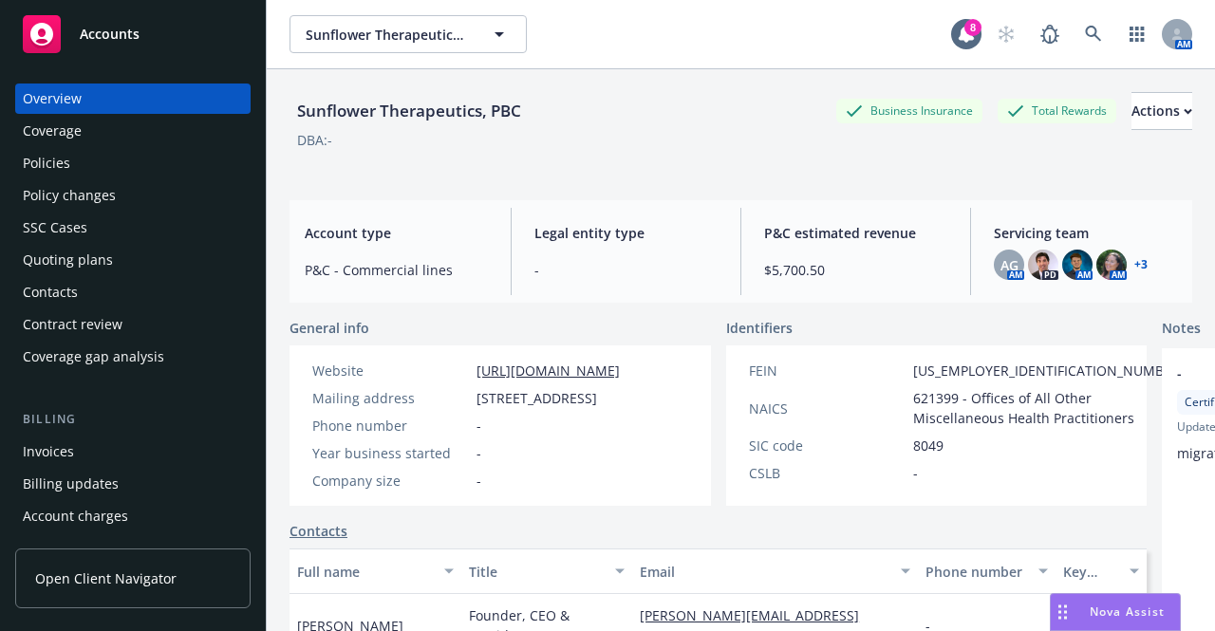
click at [118, 259] on div "Quoting plans" at bounding box center [133, 260] width 220 height 30
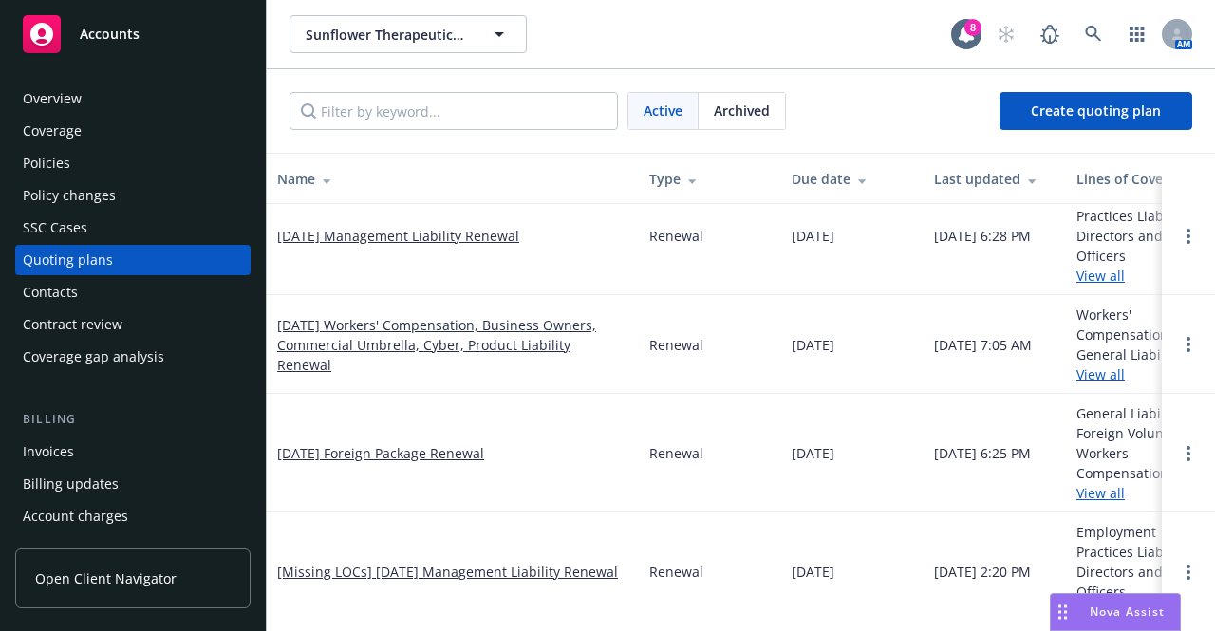
scroll to position [41, 0]
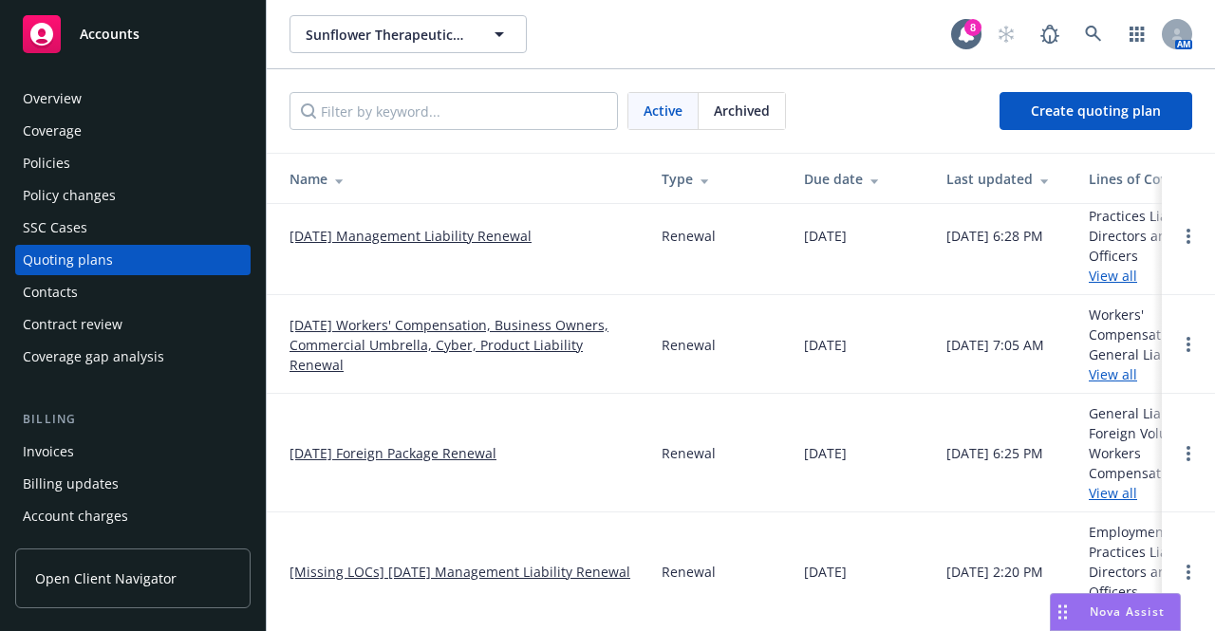
click at [126, 162] on div "Policies" at bounding box center [133, 163] width 220 height 30
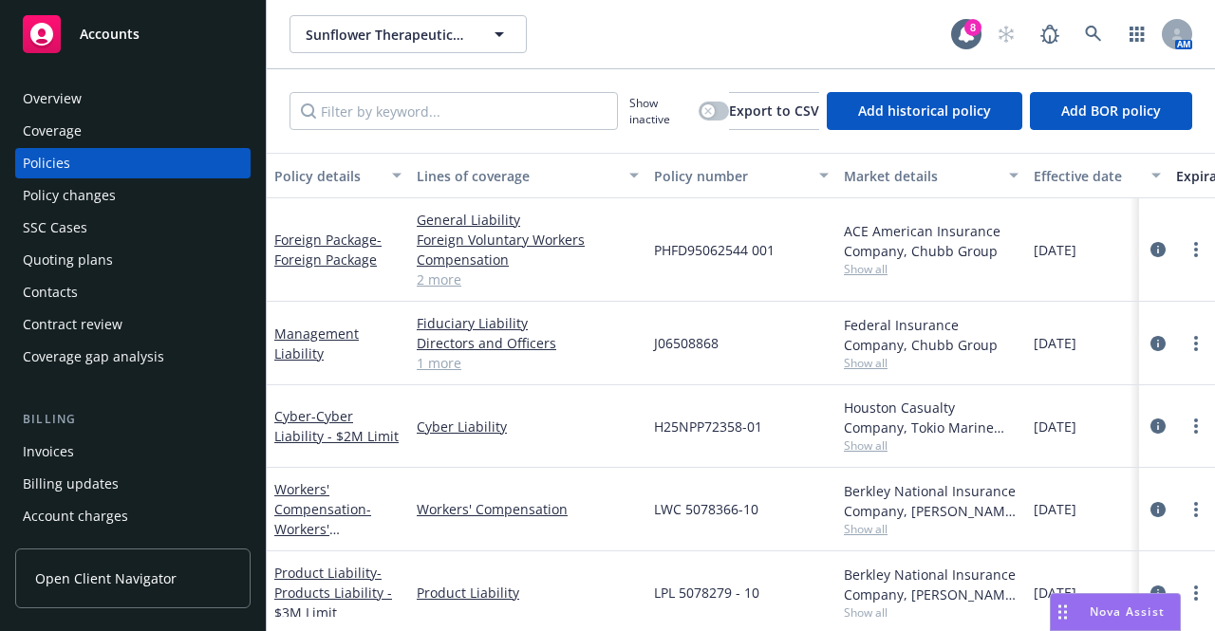
click at [865, 271] on span "Show all" at bounding box center [931, 269] width 175 height 16
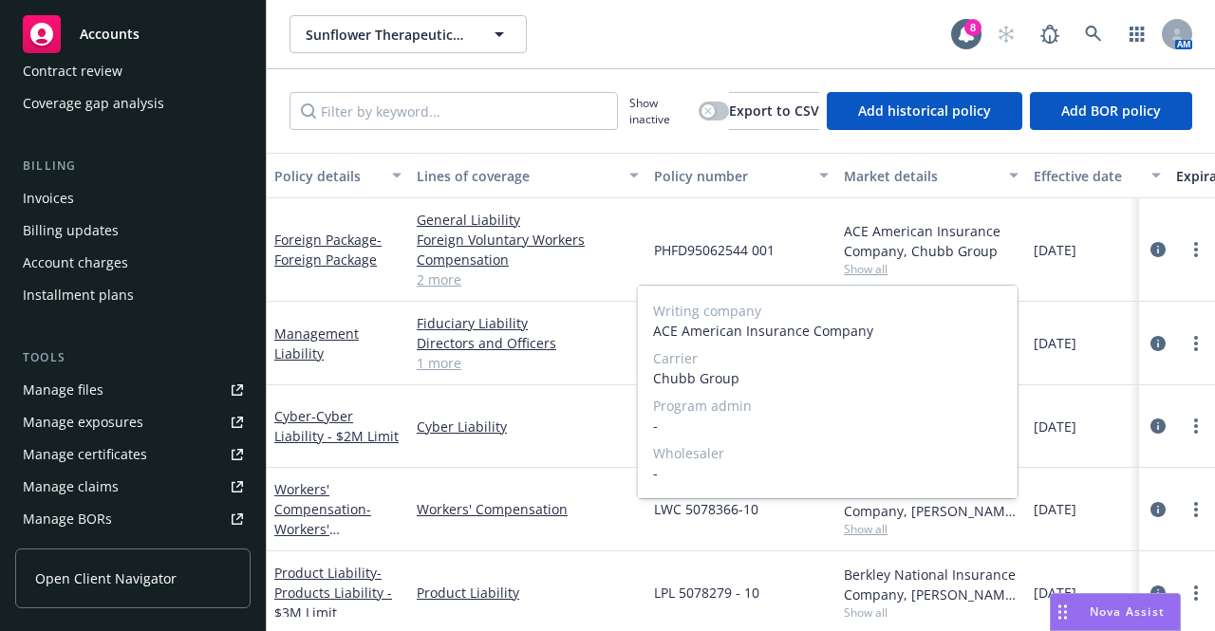
scroll to position [257, 0]
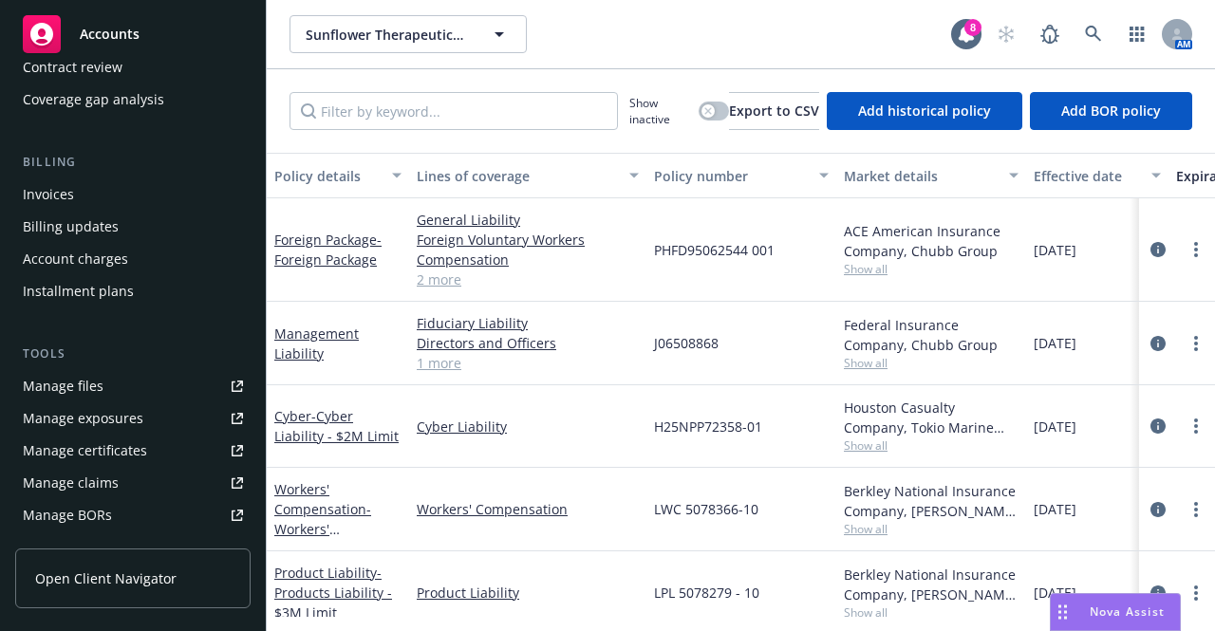
click at [118, 392] on link "Manage files" at bounding box center [132, 386] width 235 height 30
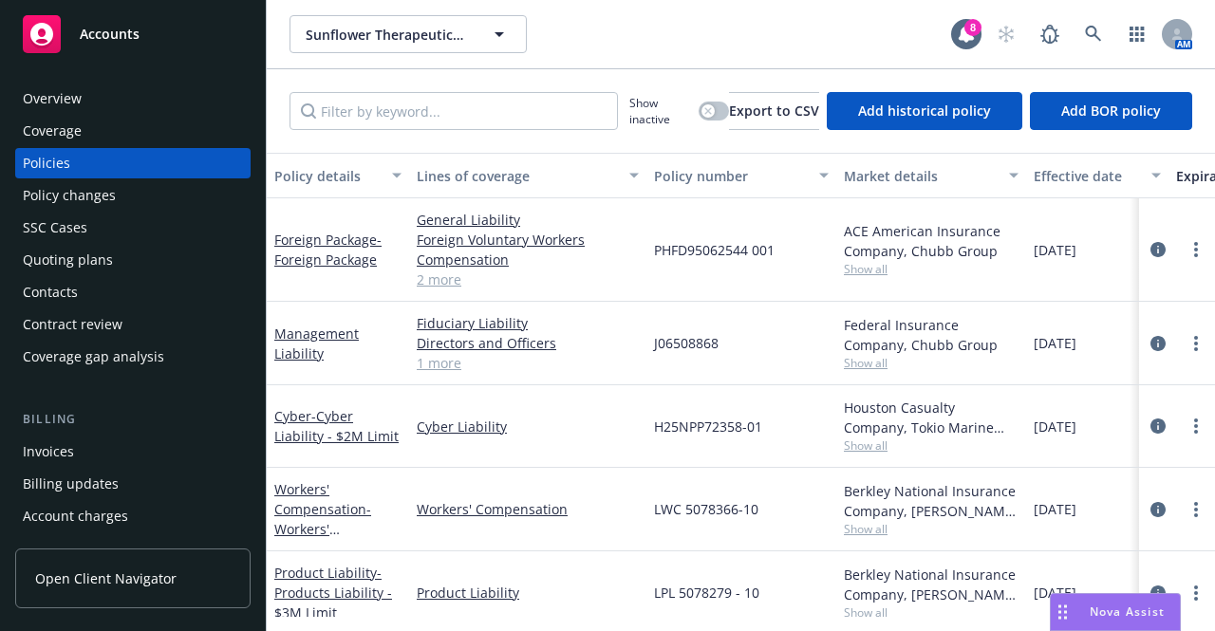
click at [131, 265] on div "Quoting plans" at bounding box center [133, 260] width 220 height 30
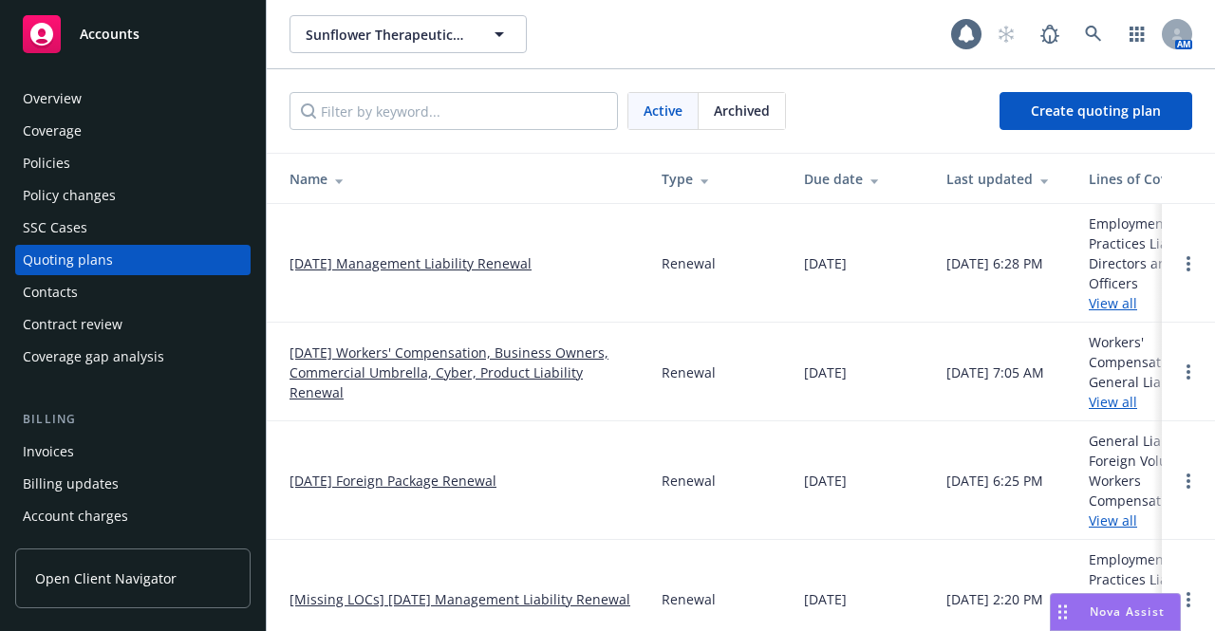
scroll to position [41, 0]
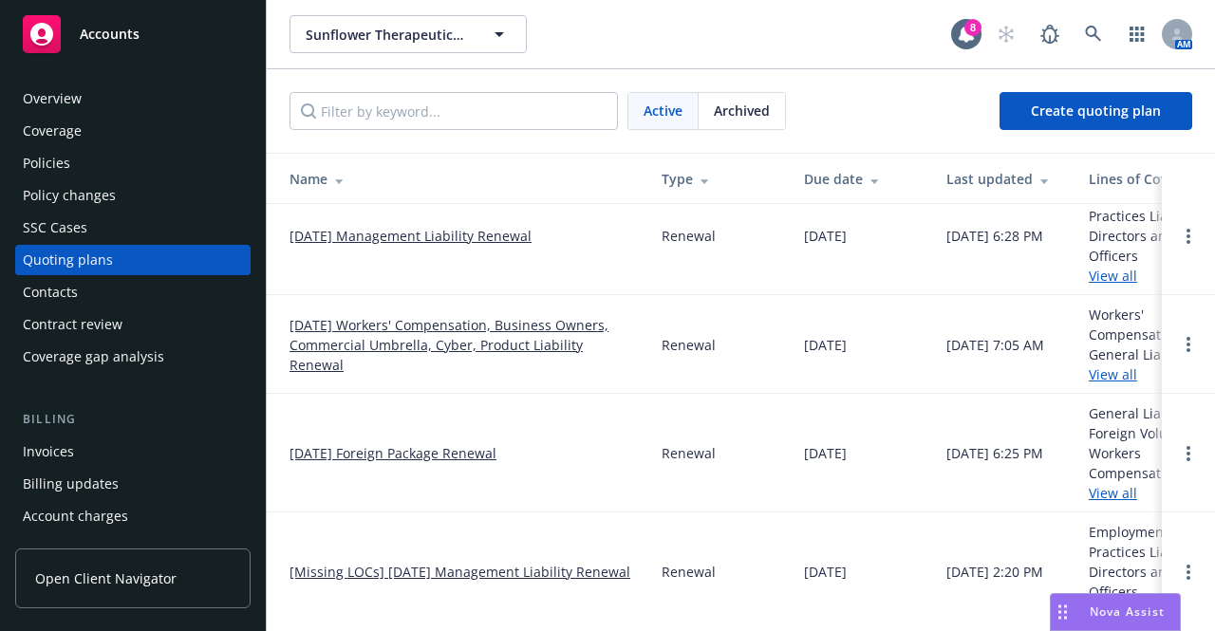
click at [425, 443] on link "09/01/25 Foreign Package Renewal" at bounding box center [392, 453] width 207 height 20
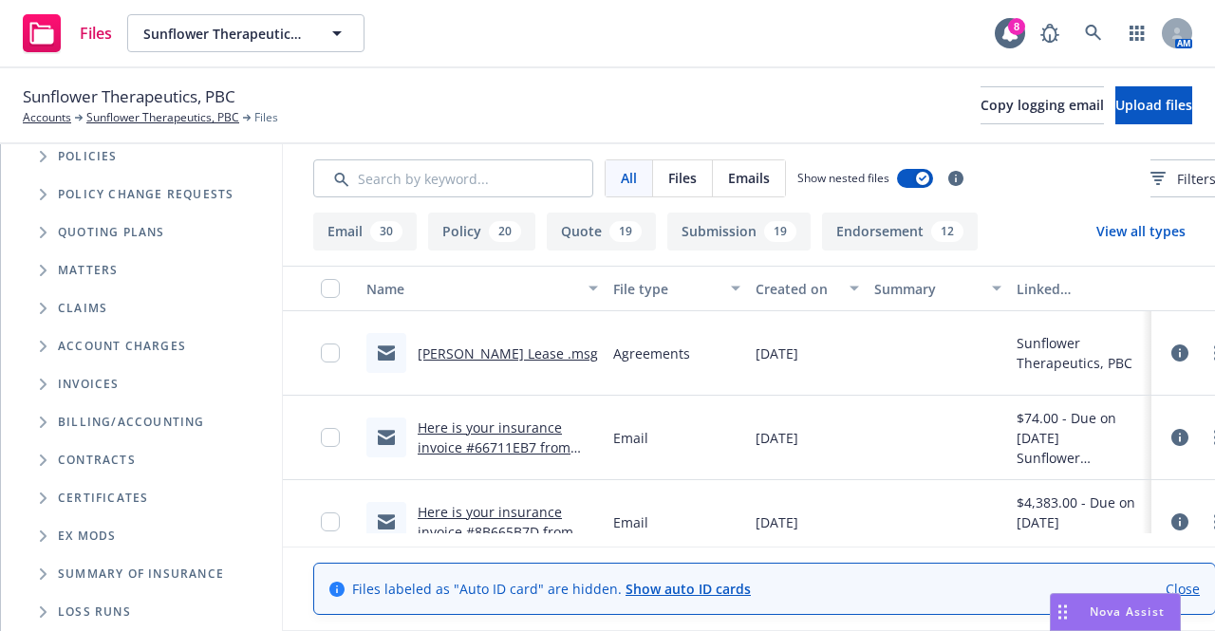
scroll to position [246, 0]
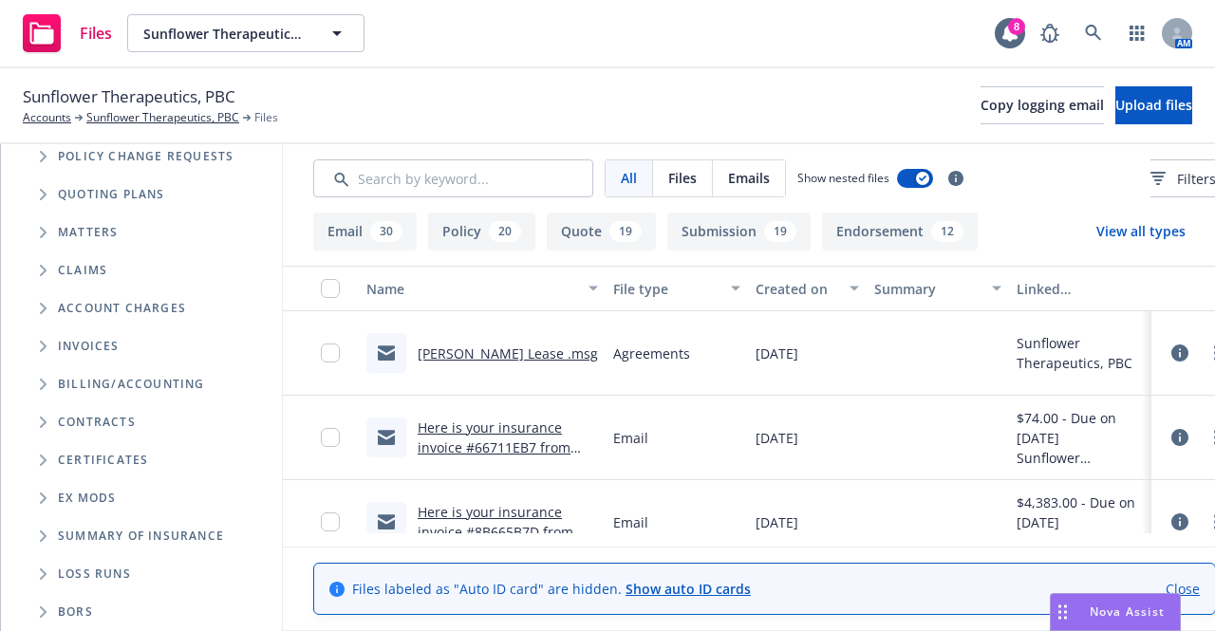
click at [47, 562] on span "Folder Tree Example" at bounding box center [43, 574] width 30 height 30
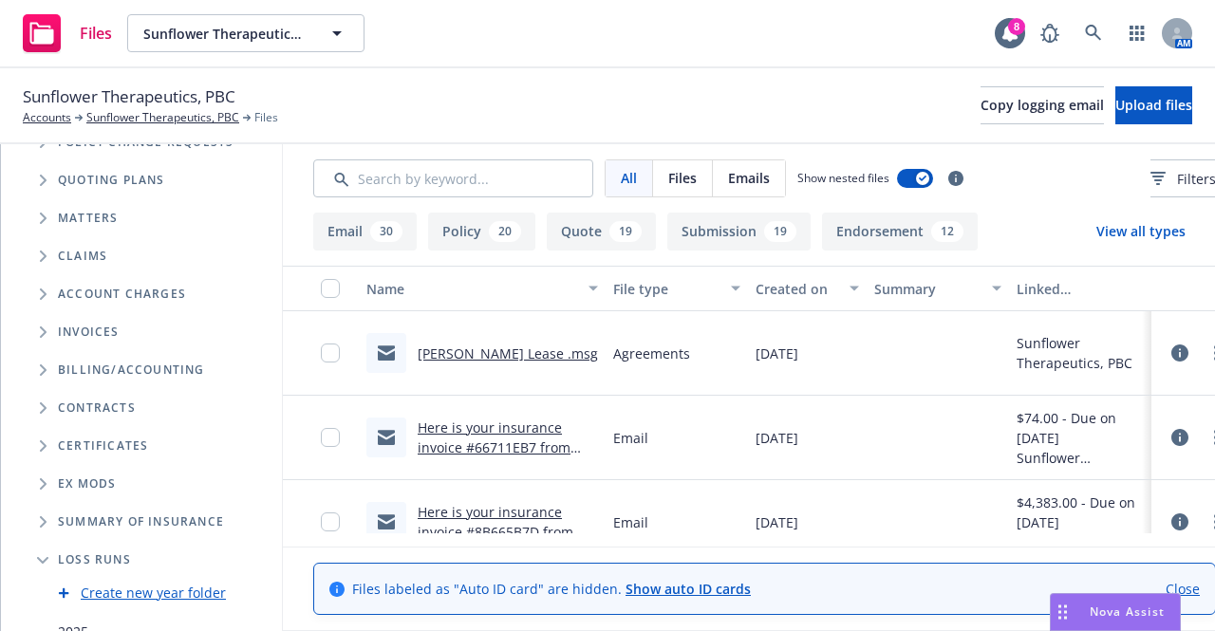
scroll to position [323, 0]
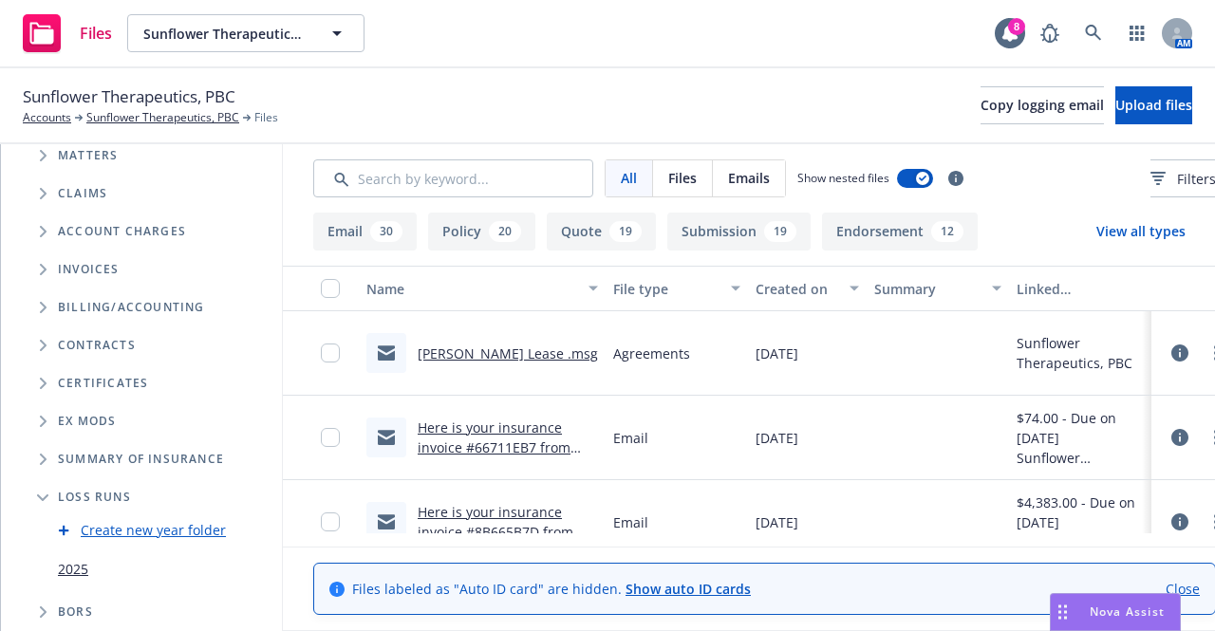
click at [77, 559] on link "2025" at bounding box center [73, 569] width 30 height 20
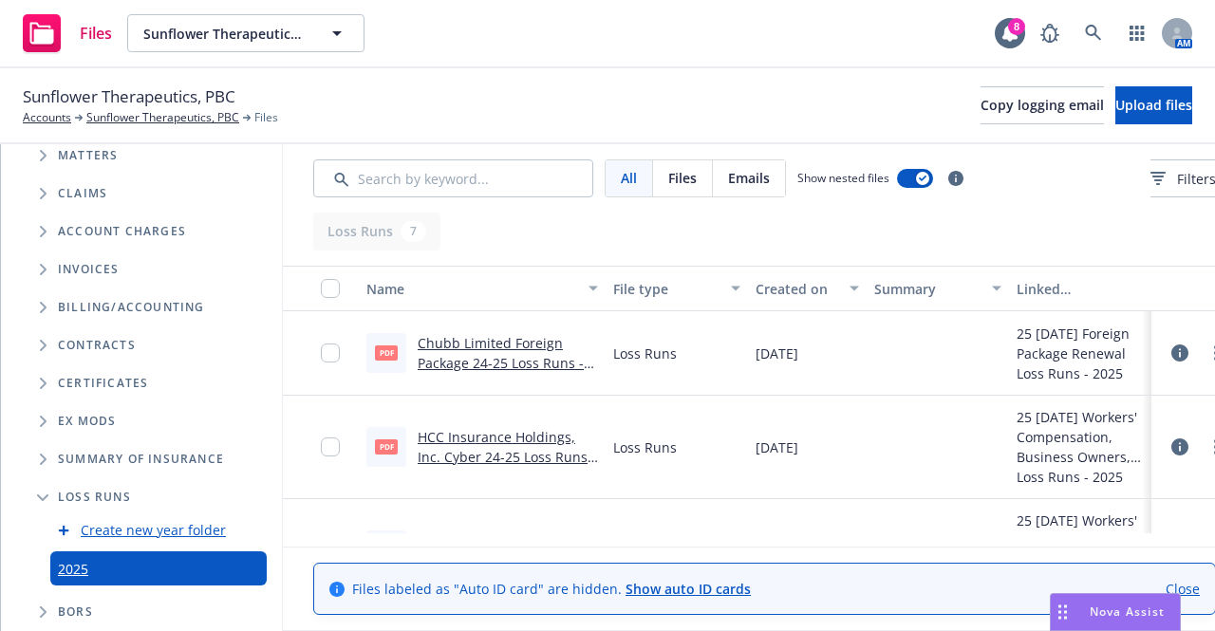
click at [543, 361] on link "Chubb Limited Foreign Package 24-25 Loss Runs - Valued 05-22-2025.PDF" at bounding box center [500, 363] width 166 height 58
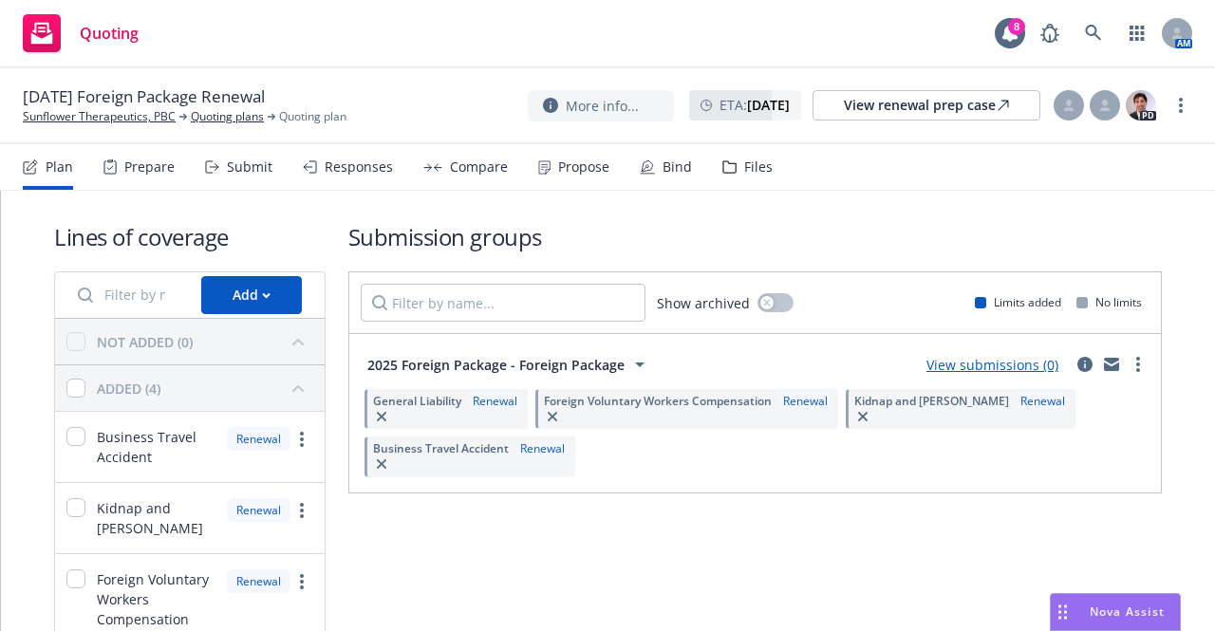
click at [202, 173] on div "Plan Prepare Submit Responses Compare Propose Bind Files" at bounding box center [398, 167] width 750 height 46
click at [216, 173] on icon at bounding box center [212, 166] width 14 height 13
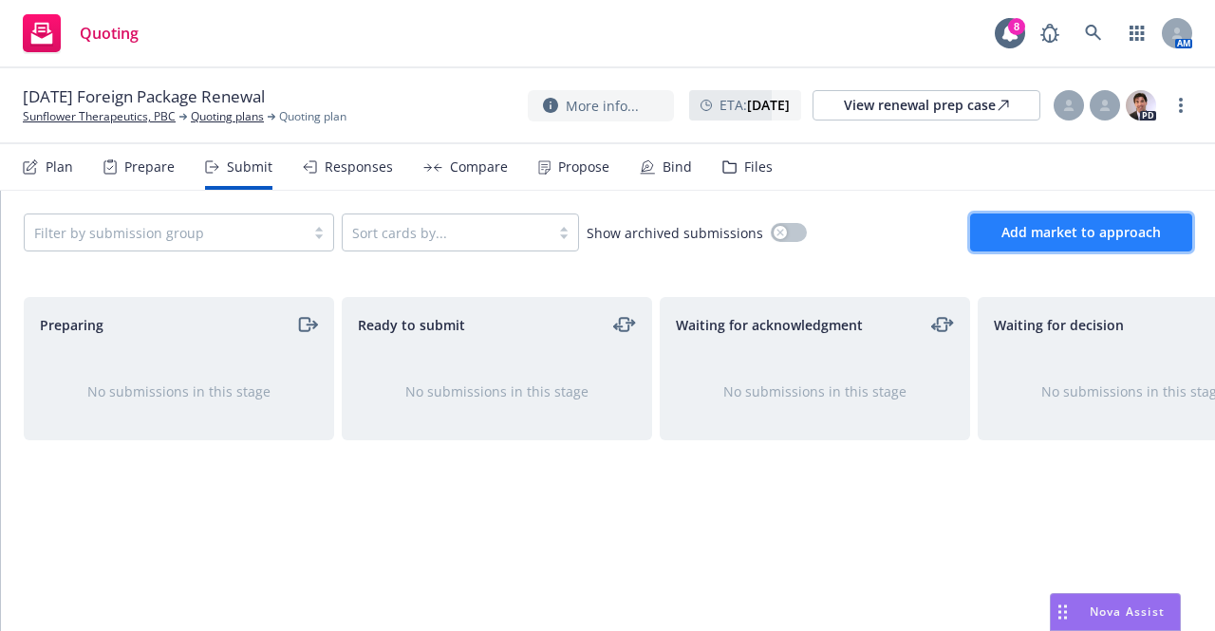
click at [1078, 223] on span "Add market to approach" at bounding box center [1080, 232] width 159 height 18
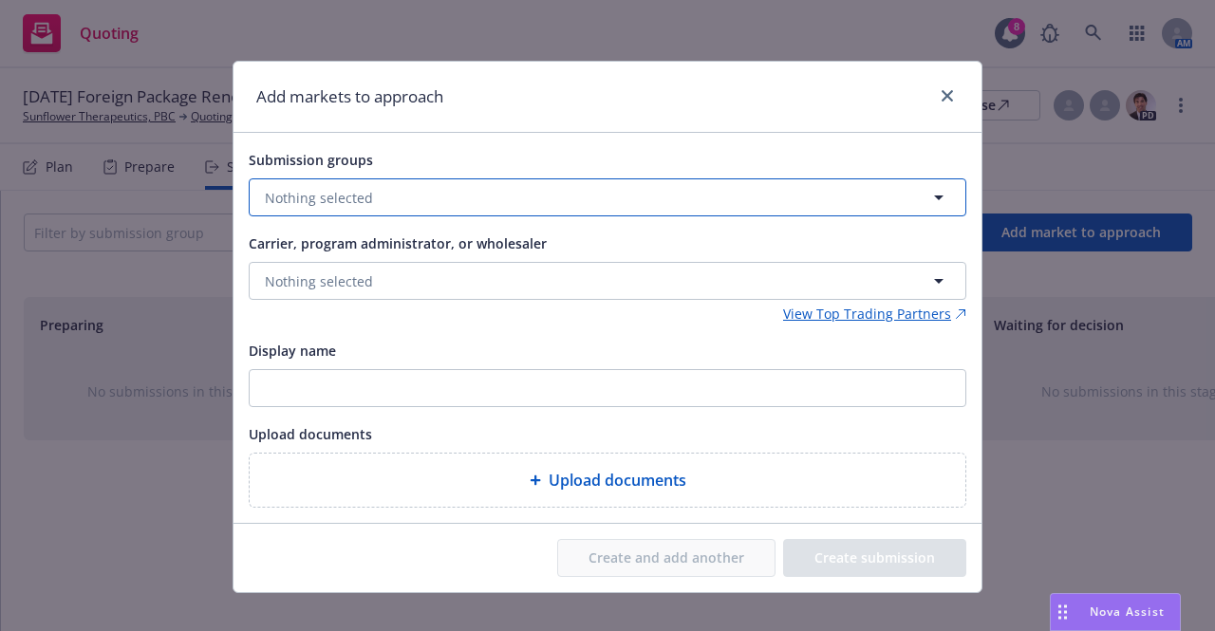
click at [628, 189] on button "Nothing selected" at bounding box center [607, 197] width 717 height 38
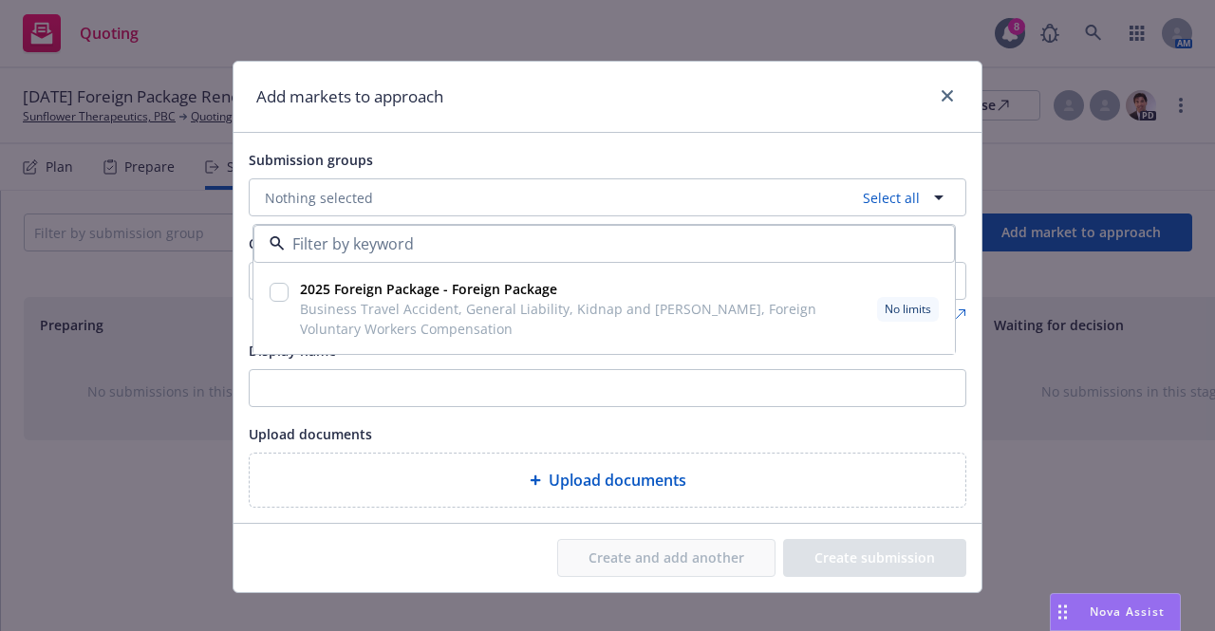
click at [548, 284] on span "2025 Foreign Package - Foreign Package" at bounding box center [584, 289] width 569 height 20
checkbox input "true"
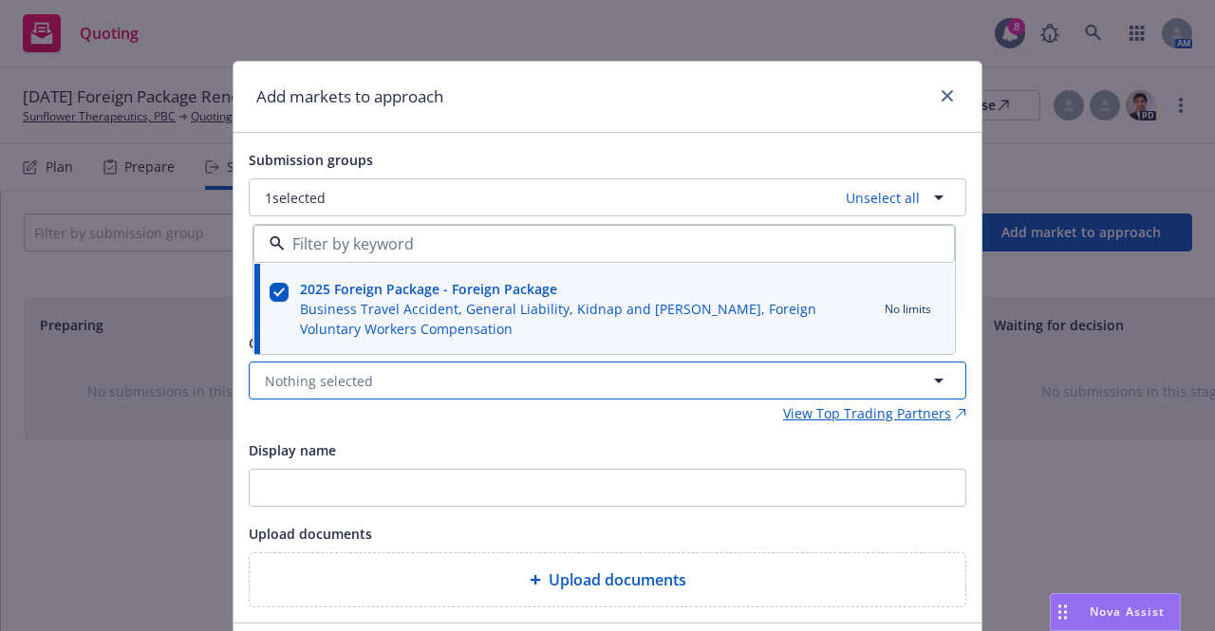
click at [457, 381] on button "Nothing selected" at bounding box center [607, 381] width 717 height 38
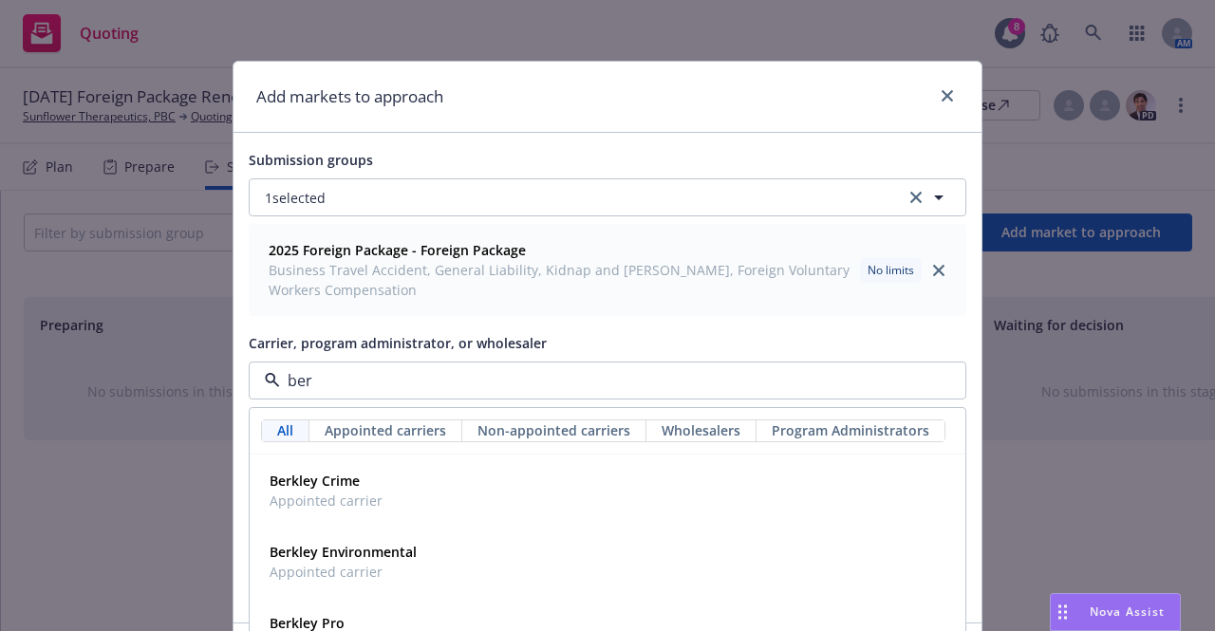
type input "berk"
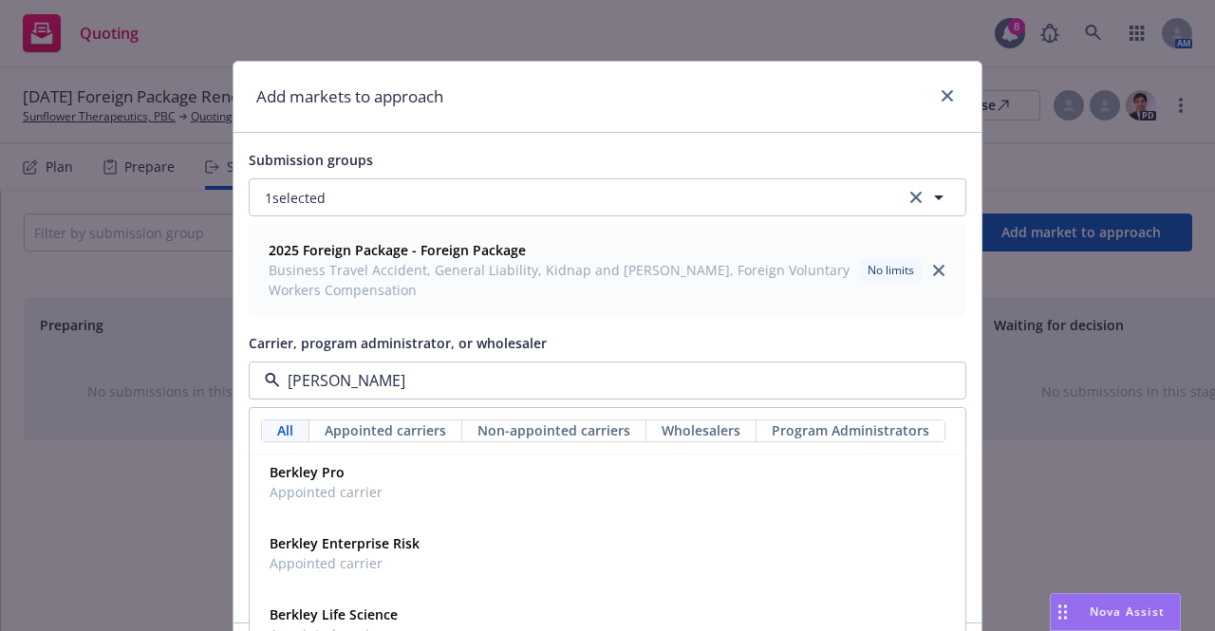
scroll to position [205, 0]
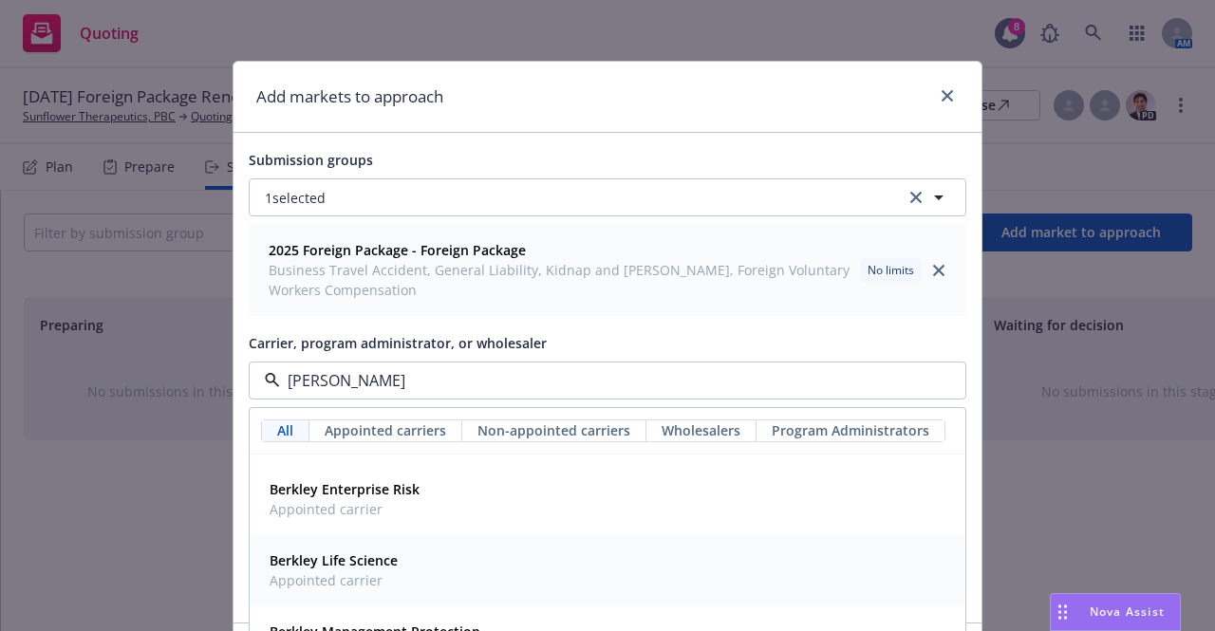
click at [437, 566] on div "Berkley Life Science Appointed carrier" at bounding box center [607, 570] width 691 height 47
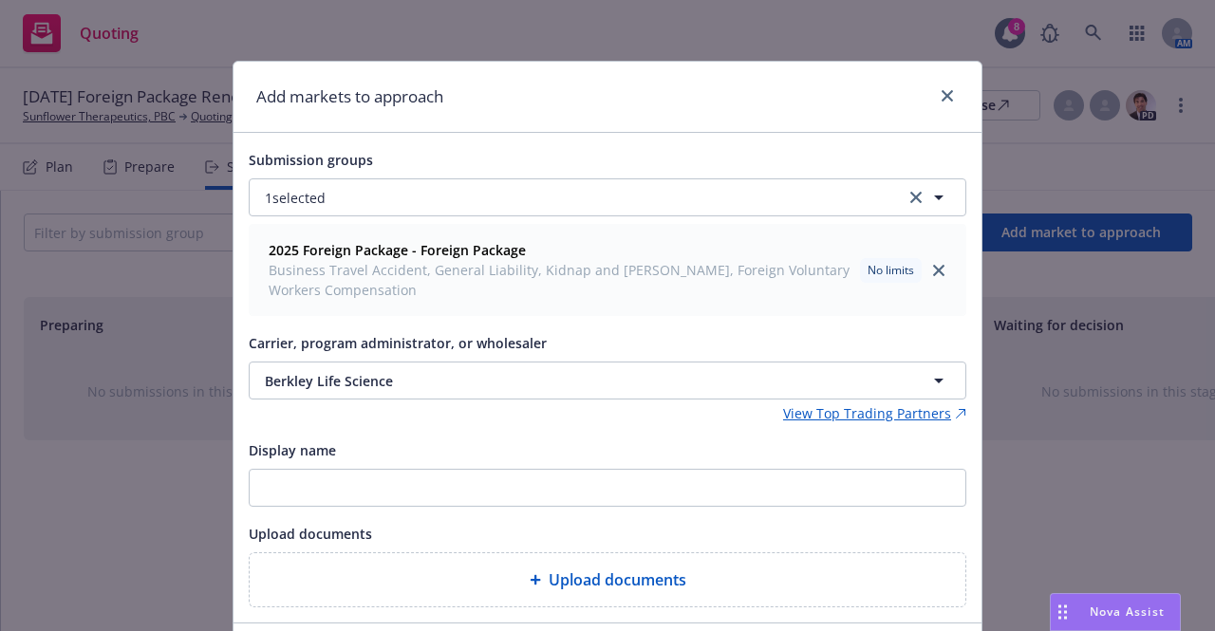
scroll to position [120, 0]
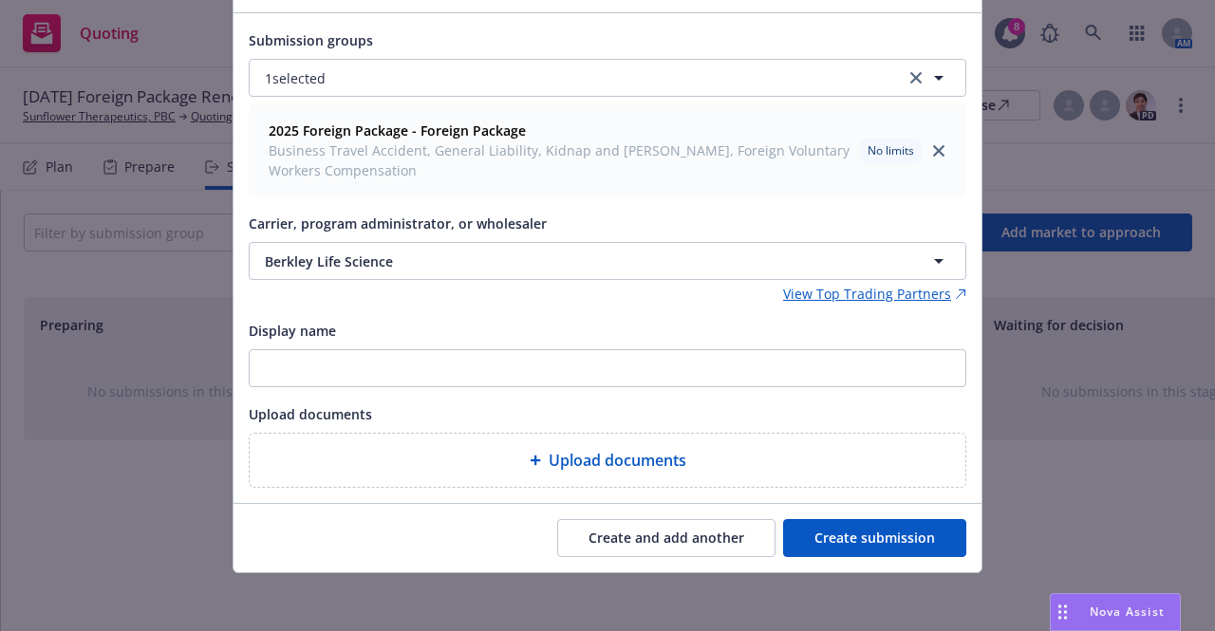
click at [823, 524] on button "Create submission" at bounding box center [874, 538] width 183 height 38
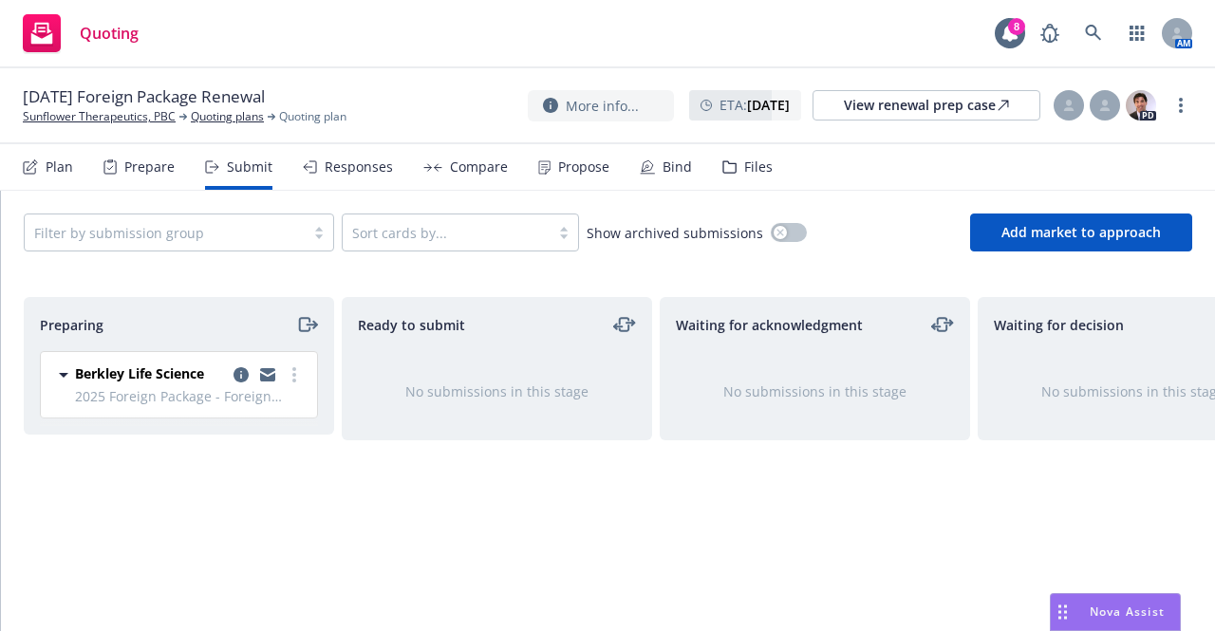
click at [754, 156] on div "Files" at bounding box center [747, 167] width 50 height 46
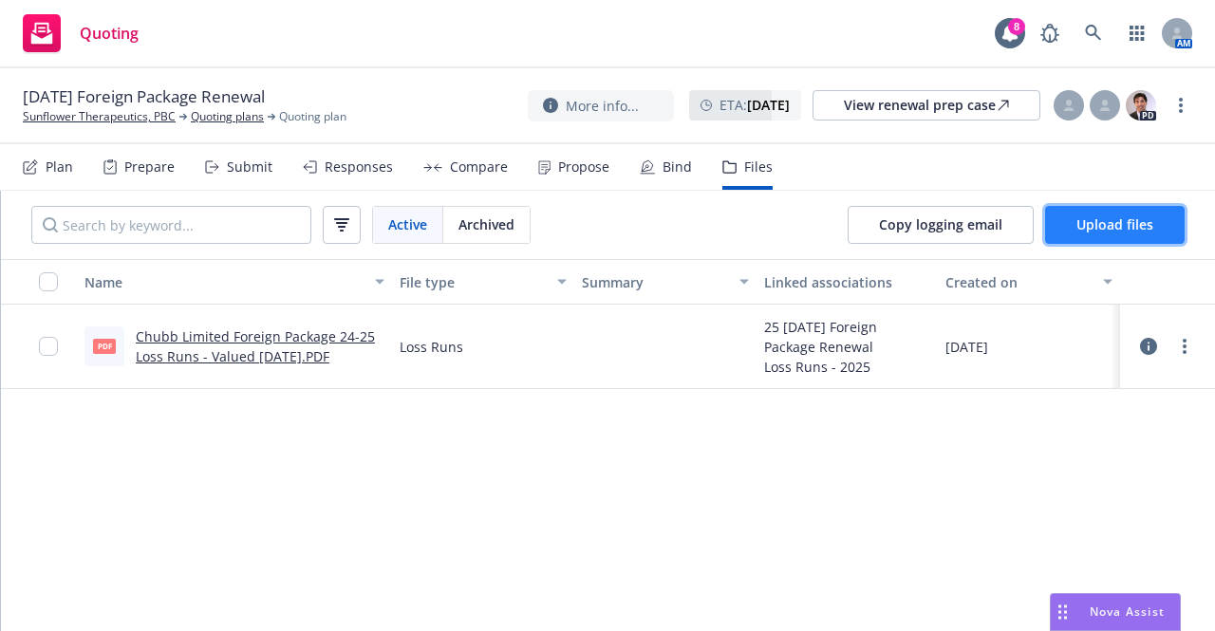
click at [1076, 229] on span "Upload files" at bounding box center [1114, 224] width 77 height 18
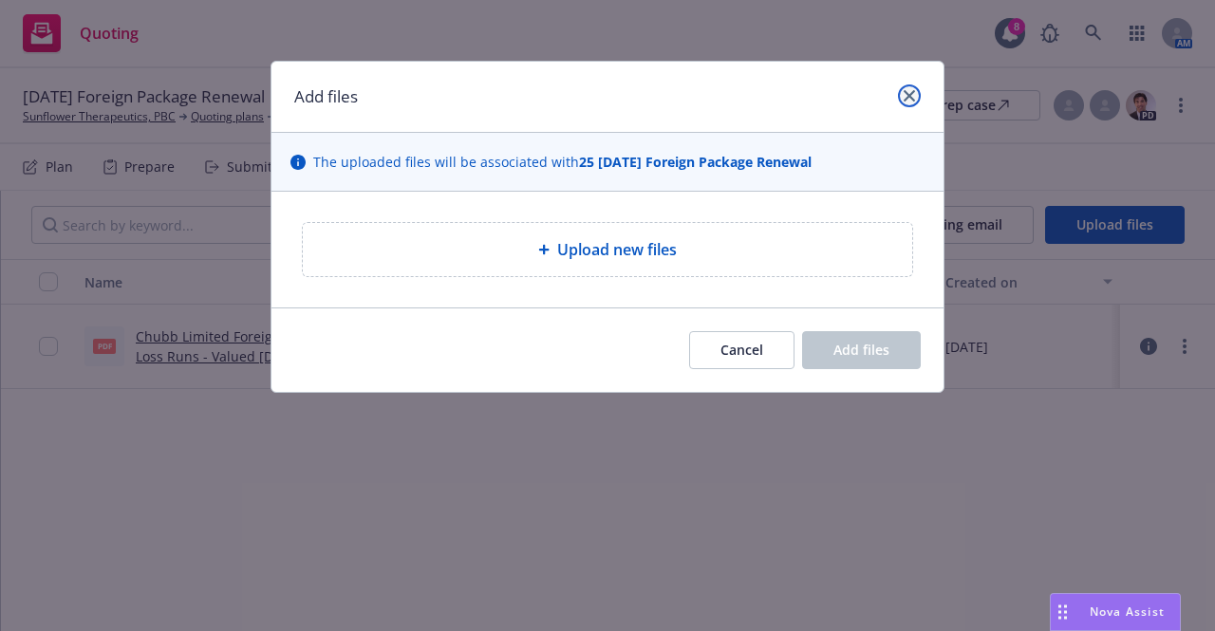
click at [913, 90] on icon "close" at bounding box center [908, 95] width 11 height 11
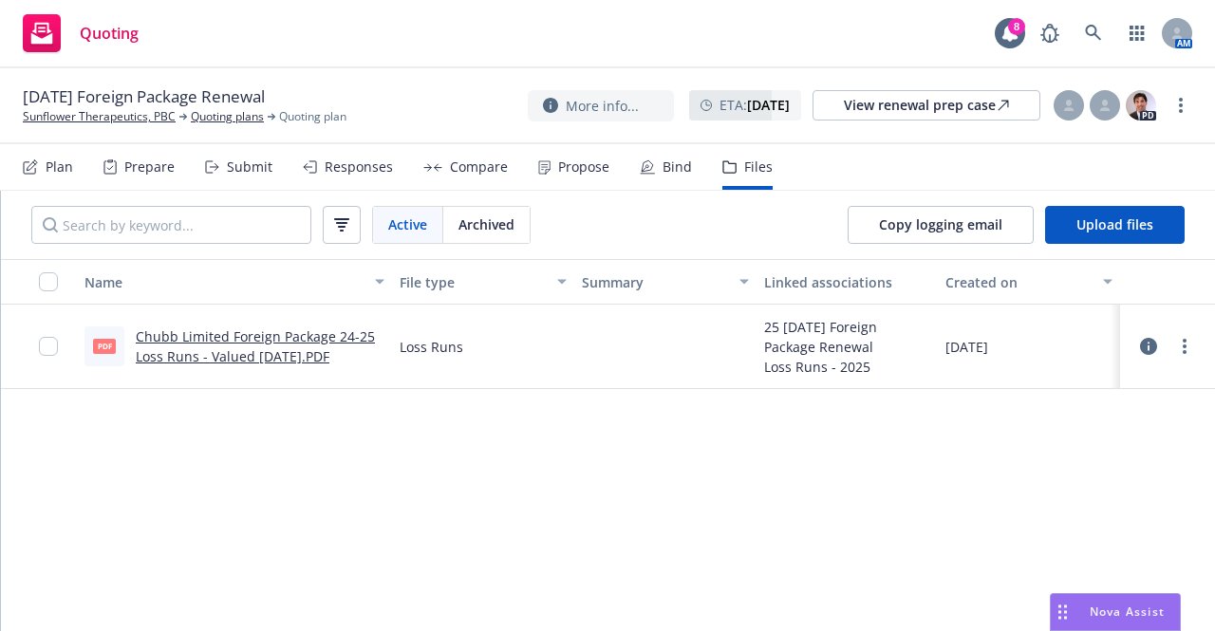
click at [224, 158] on div "Submit" at bounding box center [238, 167] width 67 height 46
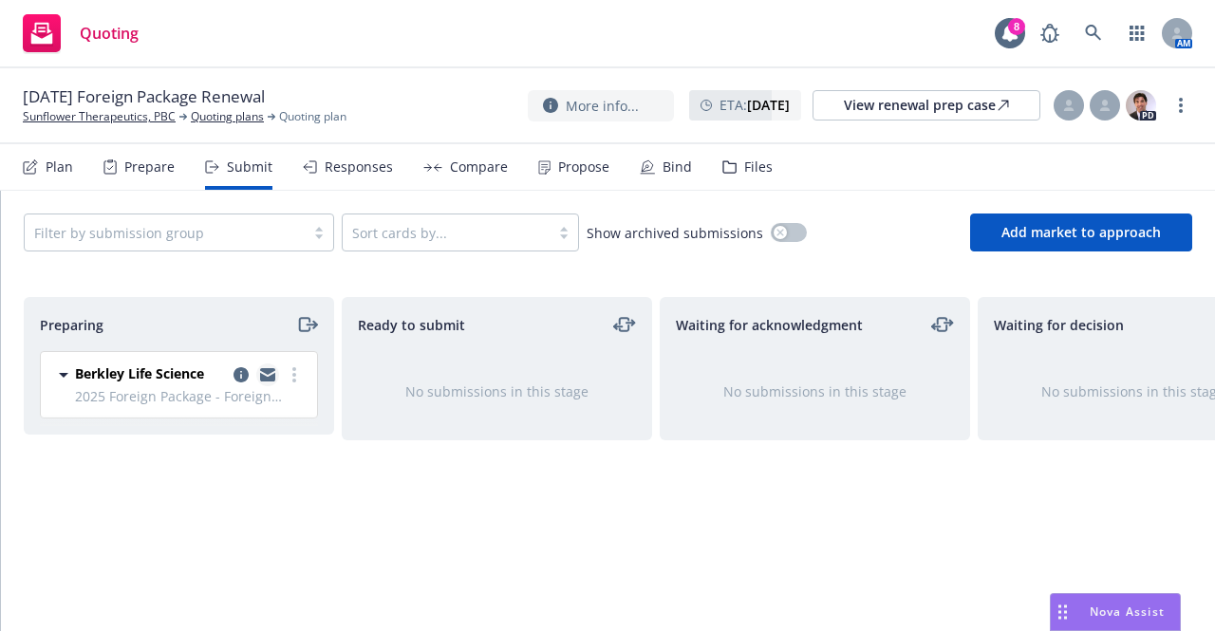
click at [275, 379] on link "copy logging email" at bounding box center [267, 374] width 23 height 23
click at [1126, 596] on div "Nova Assist" at bounding box center [1114, 612] width 129 height 36
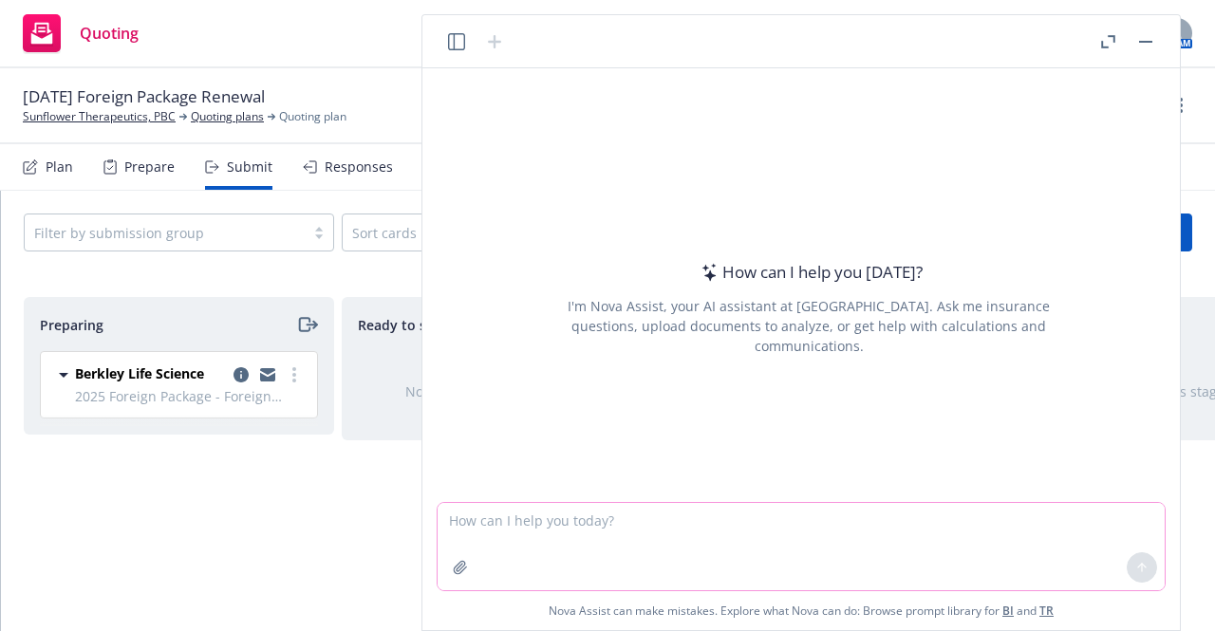
click at [772, 534] on textarea at bounding box center [800, 546] width 727 height 87
paste textarea "We have another question: what is covered in the event a vendor limits their li…"
type textarea "can you help me answer this question from my insured: We have another question:…"
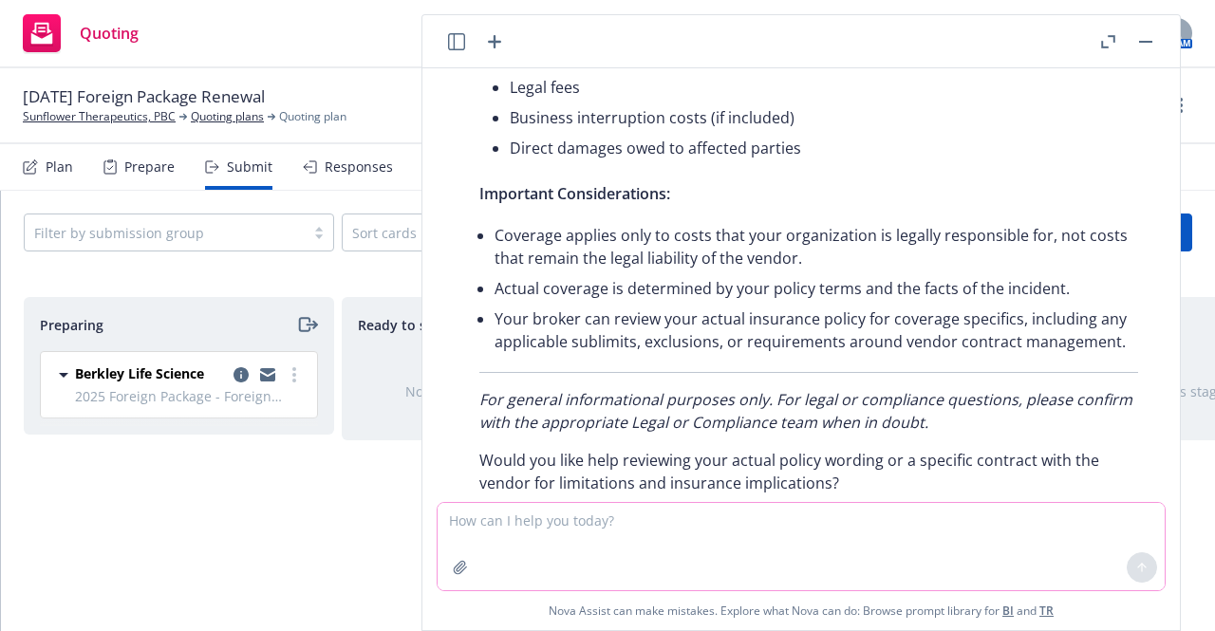
scroll to position [978, 0]
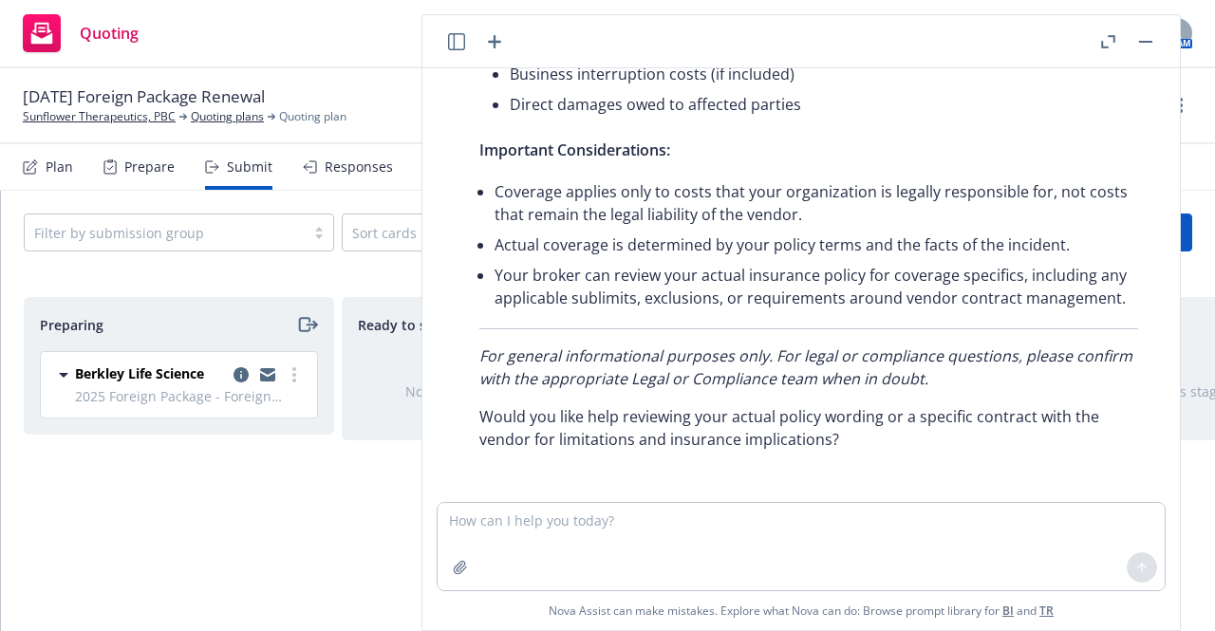
click at [1139, 49] on button "button" at bounding box center [1145, 41] width 23 height 23
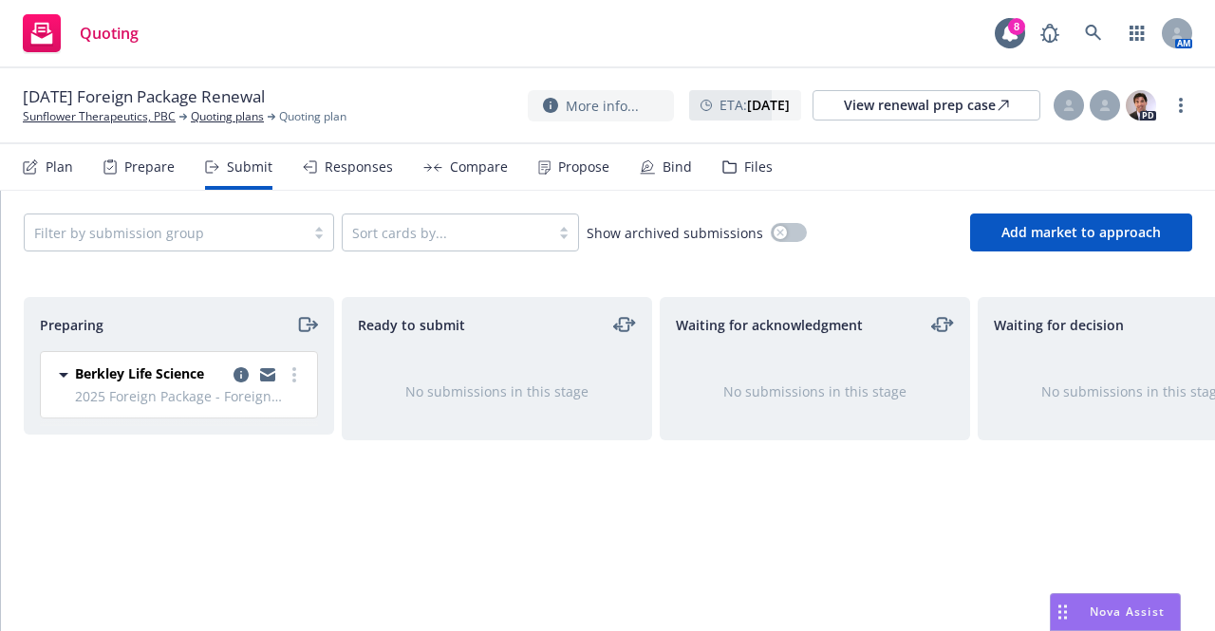
click at [1068, 610] on div "Drag to move" at bounding box center [1062, 612] width 24 height 36
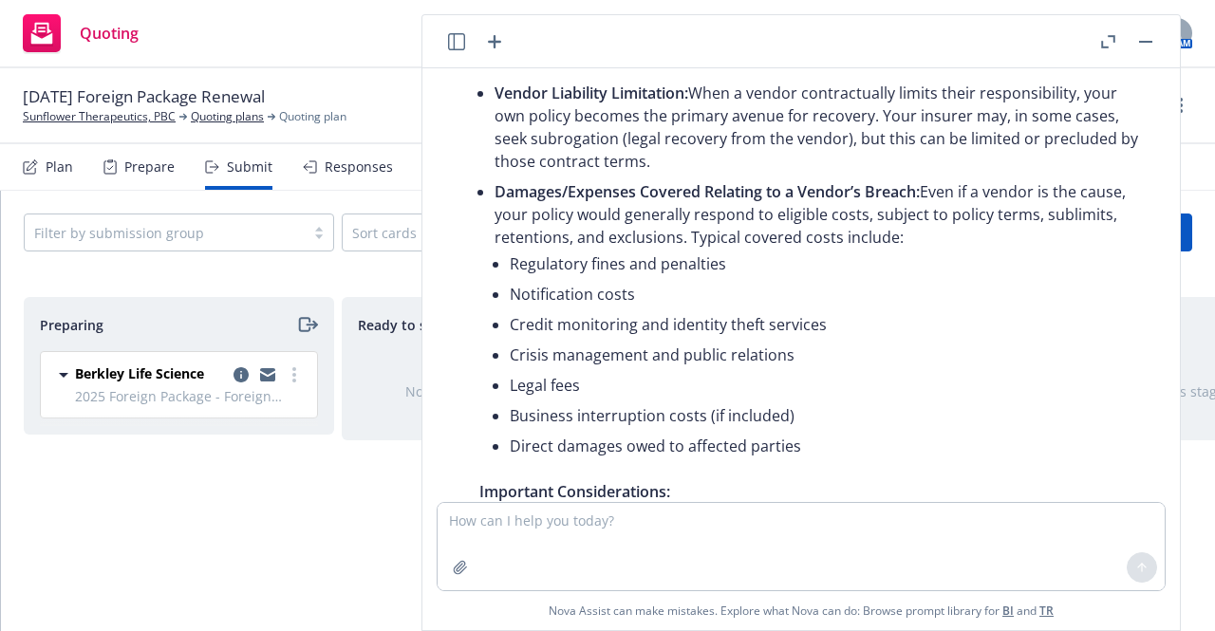
scroll to position [637, 0]
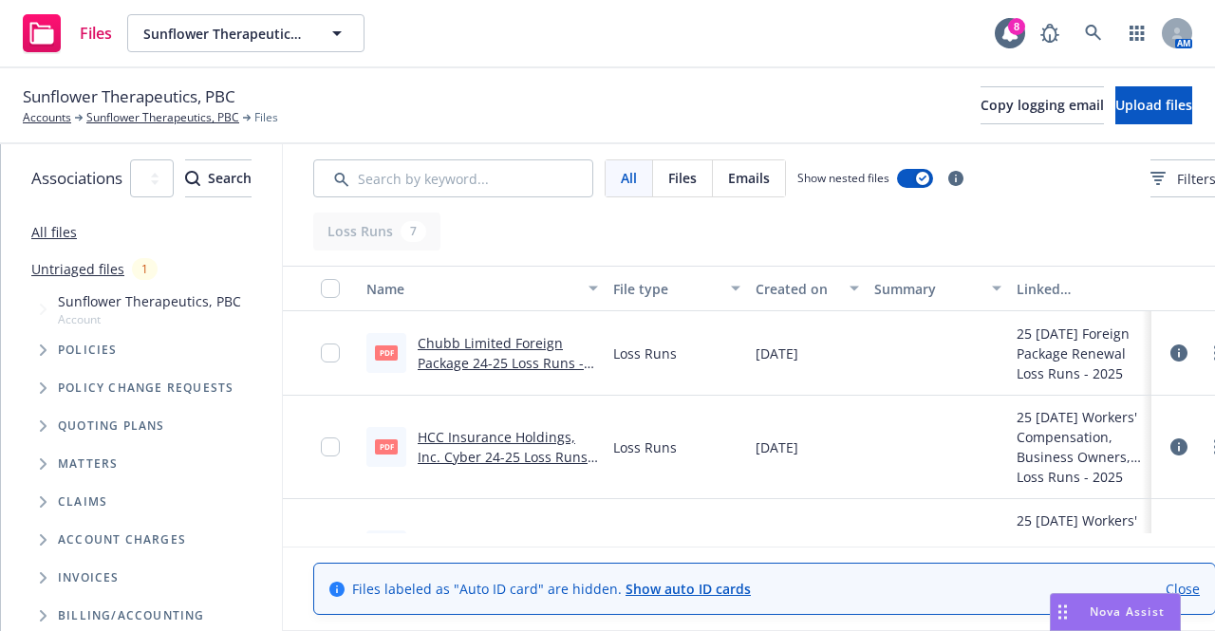
scroll to position [323, 0]
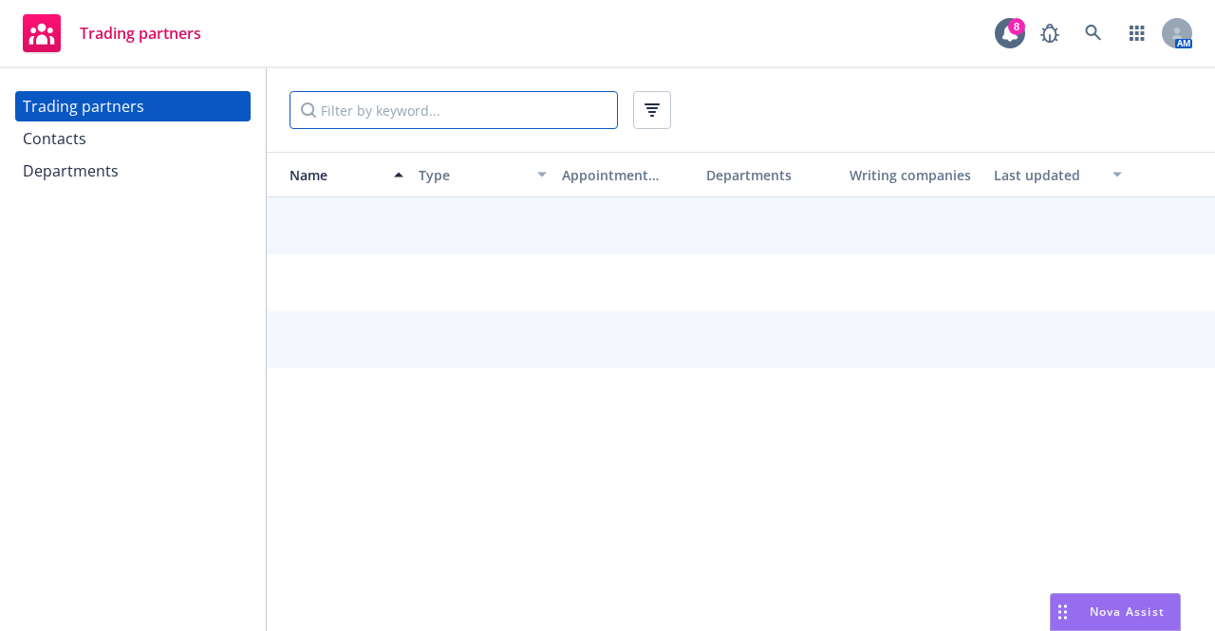
click at [464, 105] on input "Filter by keyword..." at bounding box center [453, 110] width 328 height 38
type input "travelers"
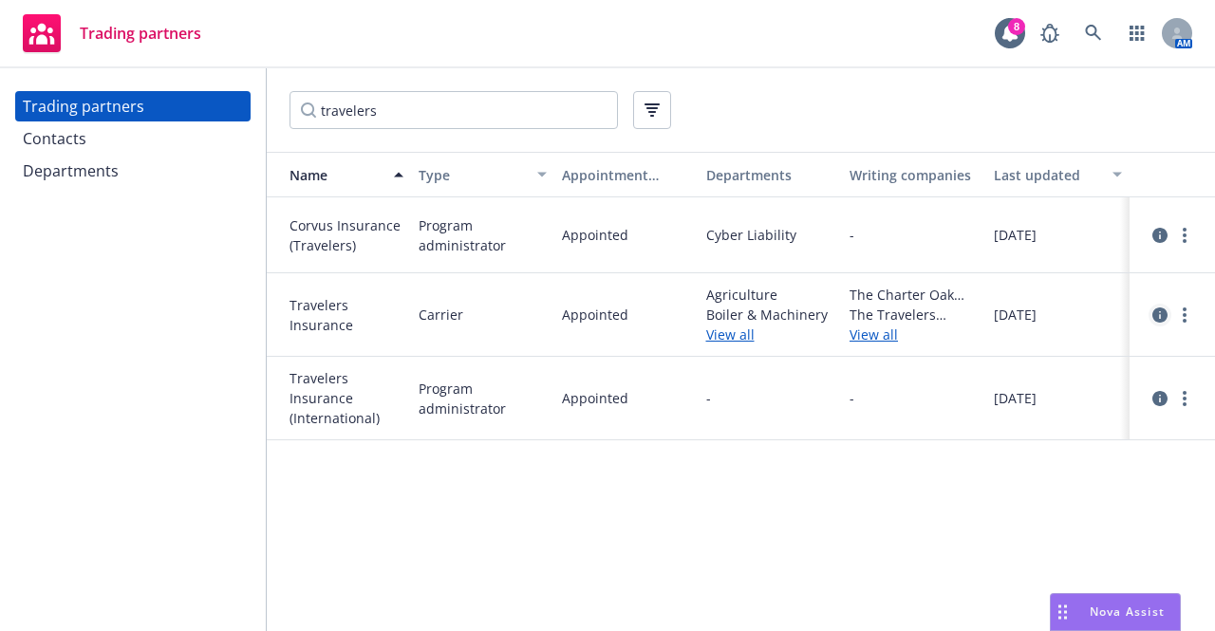
click at [1163, 315] on icon "circleInformation" at bounding box center [1159, 314] width 15 height 15
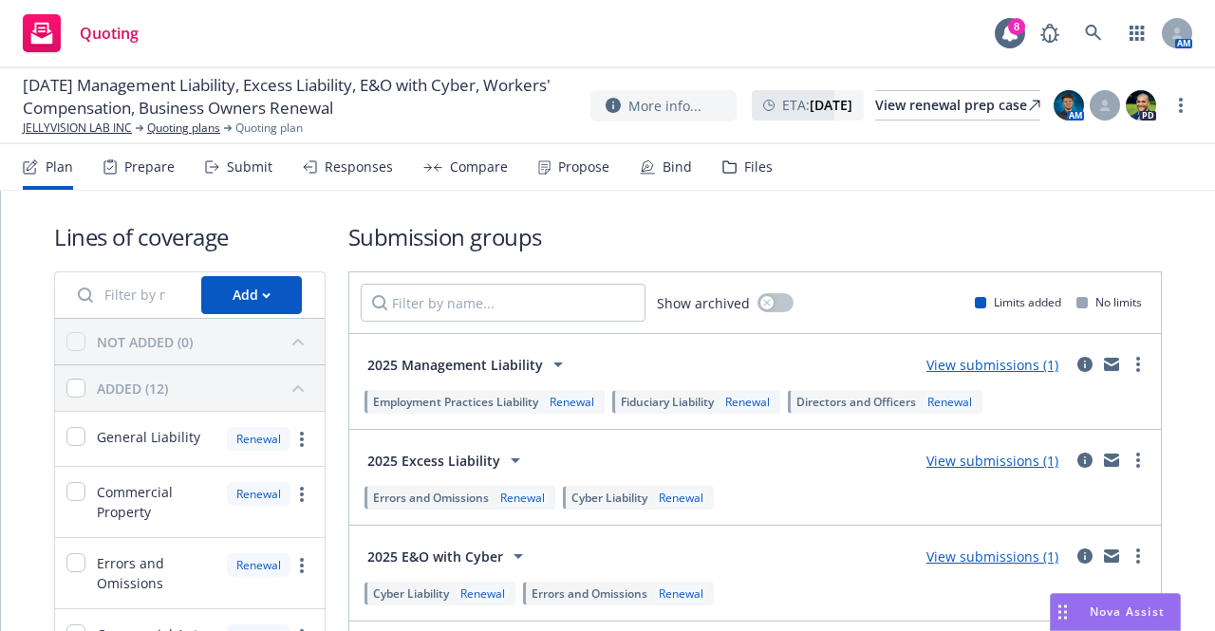
click at [723, 173] on icon at bounding box center [729, 166] width 12 height 11
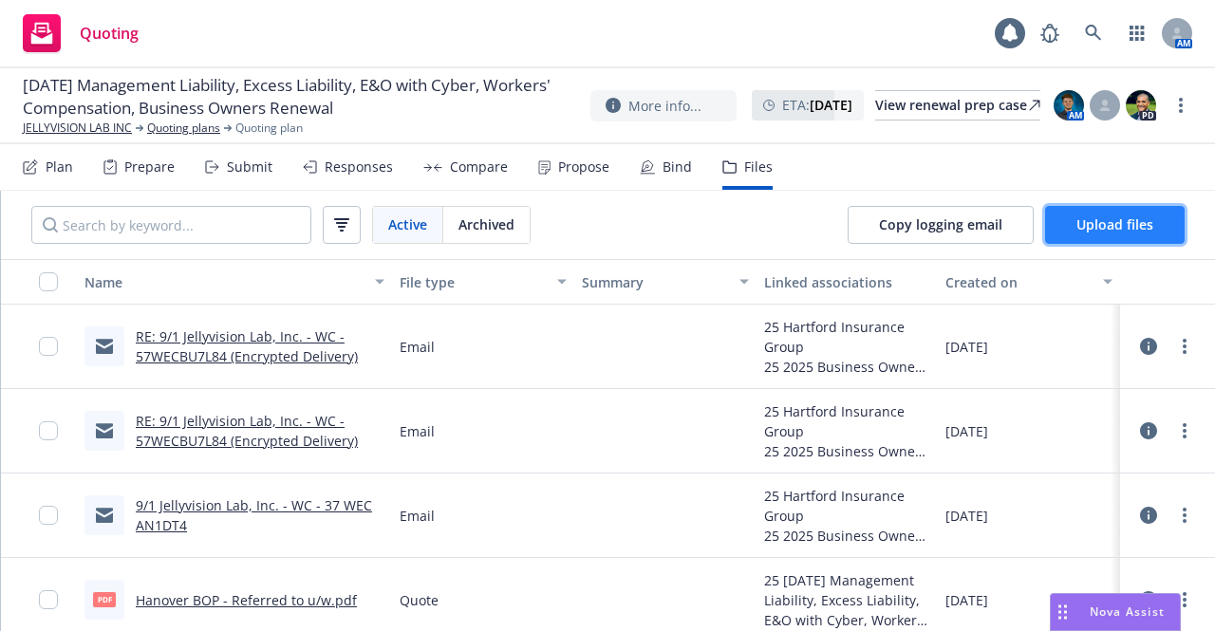
click at [1076, 218] on span "Upload files" at bounding box center [1114, 224] width 77 height 18
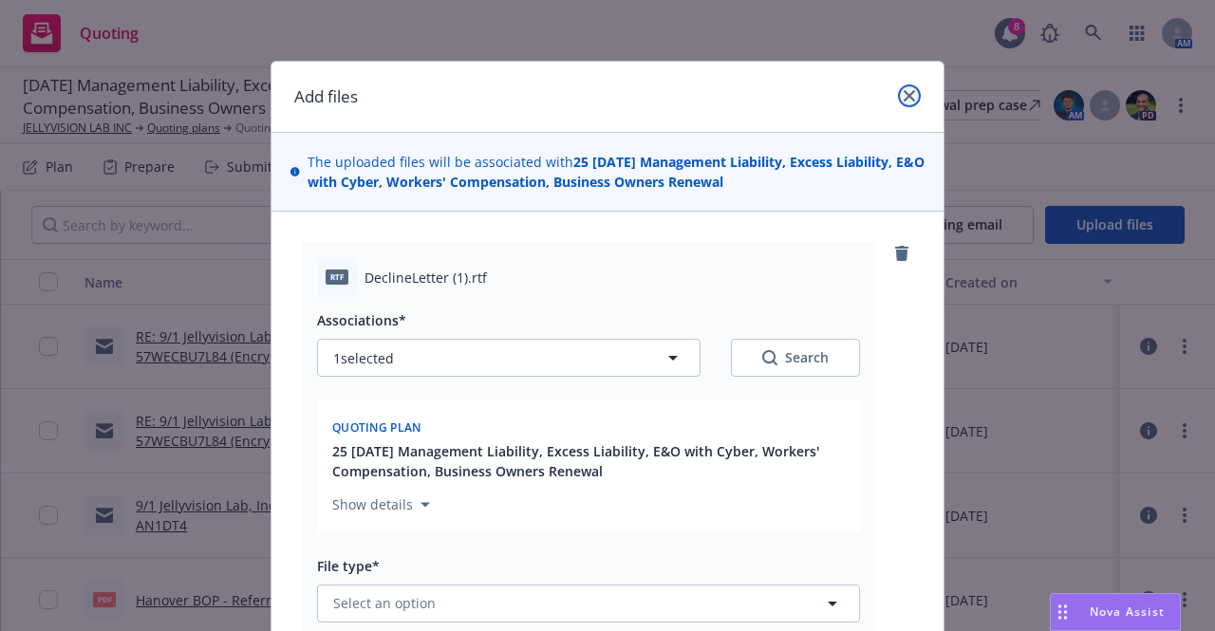
click at [904, 102] on link "close" at bounding box center [909, 95] width 23 height 23
